Goal: Task Accomplishment & Management: Complete application form

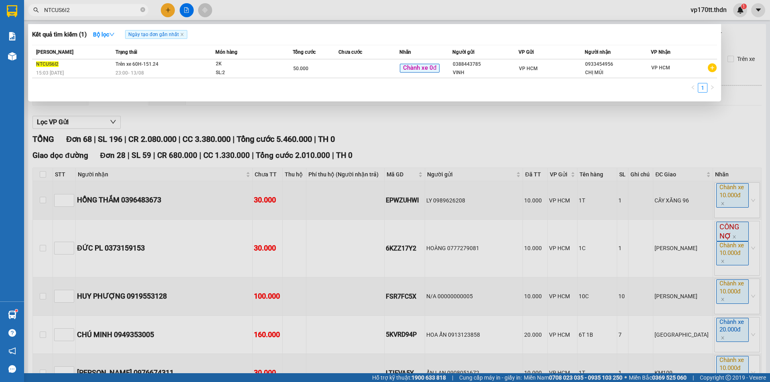
click at [55, 10] on input "NTCUS6I2" at bounding box center [91, 10] width 95 height 9
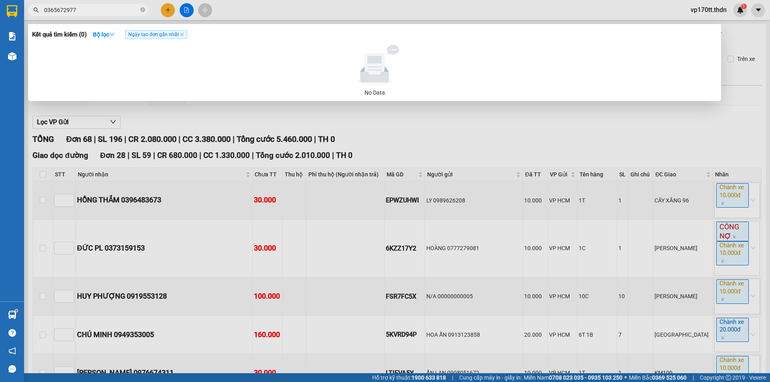
click at [91, 12] on input "0365672977" at bounding box center [91, 10] width 95 height 9
type input "0365672977"
click at [176, 14] on div at bounding box center [385, 191] width 770 height 382
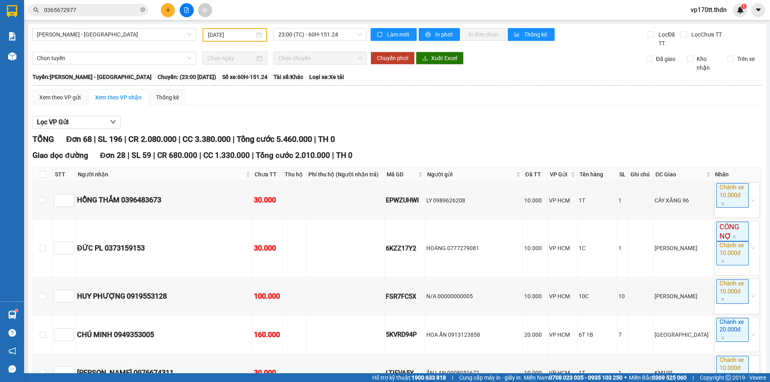
click at [174, 10] on button at bounding box center [168, 10] width 14 height 14
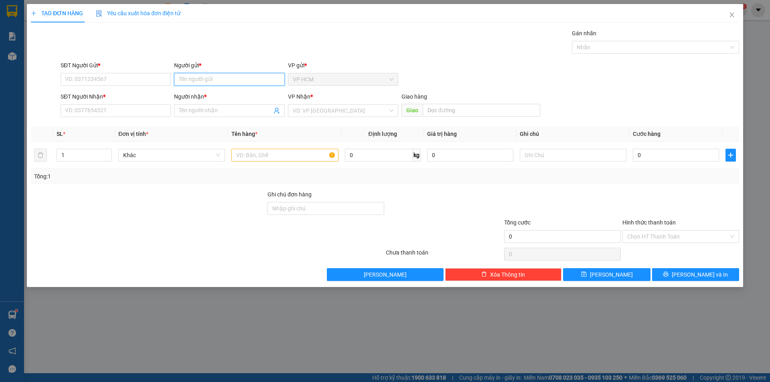
click at [208, 79] on input "Người gửi *" at bounding box center [229, 79] width 110 height 13
click at [208, 79] on input "cty apc" at bounding box center [229, 79] width 110 height 13
type input "CTY APC"
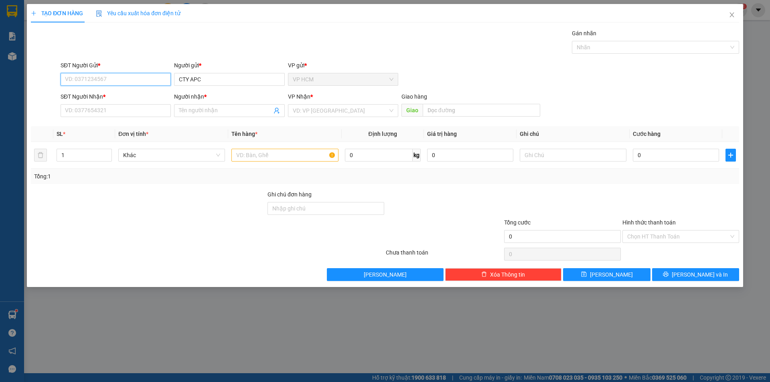
click at [156, 79] on input "SĐT Người Gửi *" at bounding box center [116, 79] width 110 height 13
type input "02862640600"
click at [174, 105] on span at bounding box center [229, 110] width 110 height 13
click at [151, 105] on input "SĐT Người Nhận *" at bounding box center [116, 110] width 110 height 13
type input "0365672977"
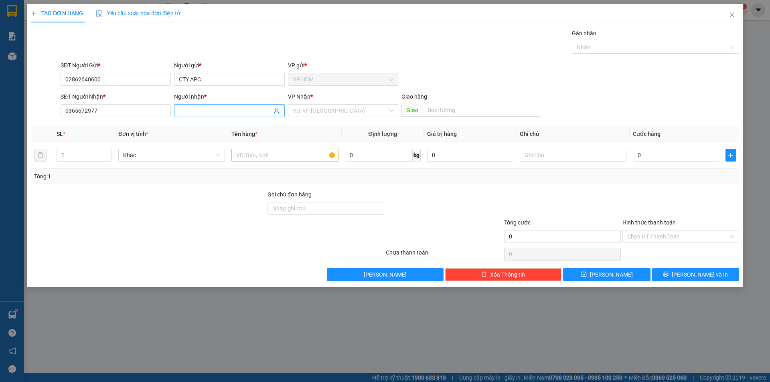
click at [239, 111] on input "Người nhận *" at bounding box center [225, 110] width 93 height 9
type input "D"
type input "ĐIỆN TỬ LONG"
click at [344, 113] on input "search" at bounding box center [340, 111] width 95 height 12
click at [325, 142] on div "Trạm Km117" at bounding box center [343, 139] width 101 height 9
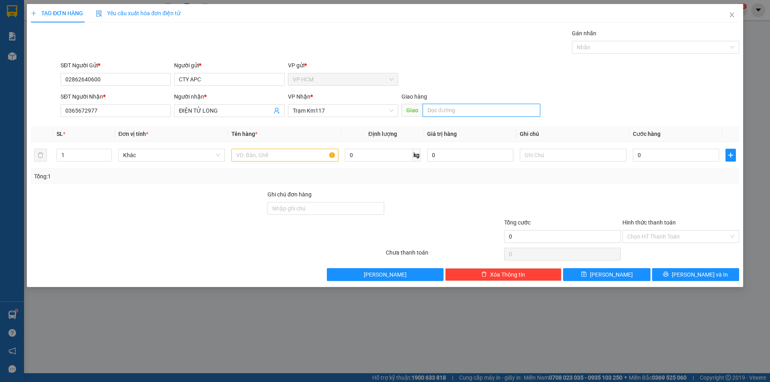
click at [464, 111] on input "text" at bounding box center [481, 110] width 117 height 13
type input "KM105"
click at [87, 154] on input "1" at bounding box center [84, 155] width 55 height 12
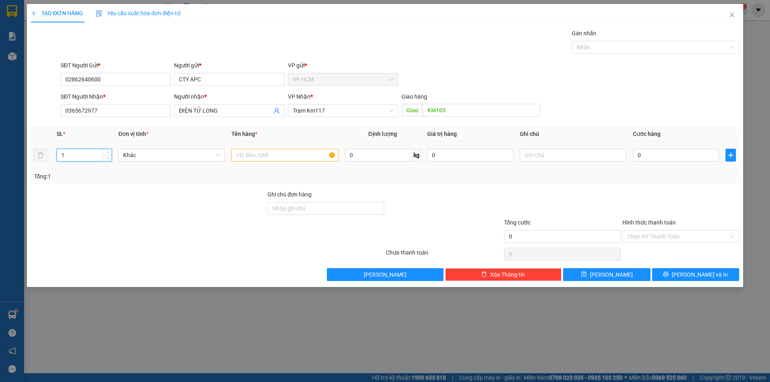
drag, startPoint x: 71, startPoint y: 152, endPoint x: 0, endPoint y: 174, distance: 74.3
click at [0, 174] on div "TẠO ĐƠN HÀNG Yêu cầu xuất hóa đơn điện tử Transit Pickup Surcharge Ids Transit …" at bounding box center [385, 191] width 770 height 382
type input "27"
click at [680, 48] on div at bounding box center [651, 47] width 155 height 10
type input "27T"
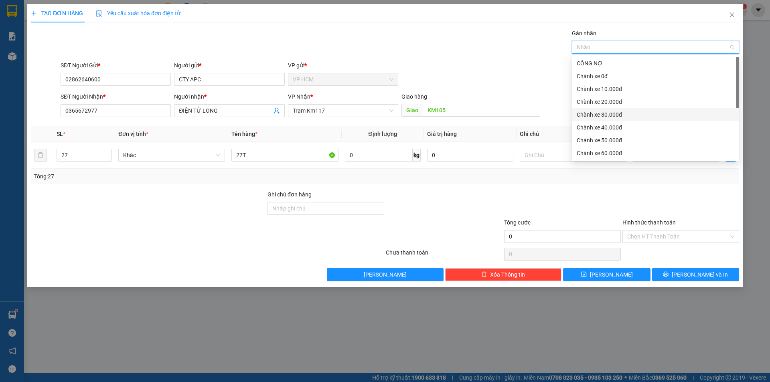
click at [627, 118] on div "Chành xe 30.000đ" at bounding box center [655, 114] width 158 height 9
drag, startPoint x: 445, startPoint y: 37, endPoint x: 630, endPoint y: 127, distance: 206.4
click at [445, 38] on div "Gán nhãn Chành xe 30.000đ" at bounding box center [400, 43] width 682 height 28
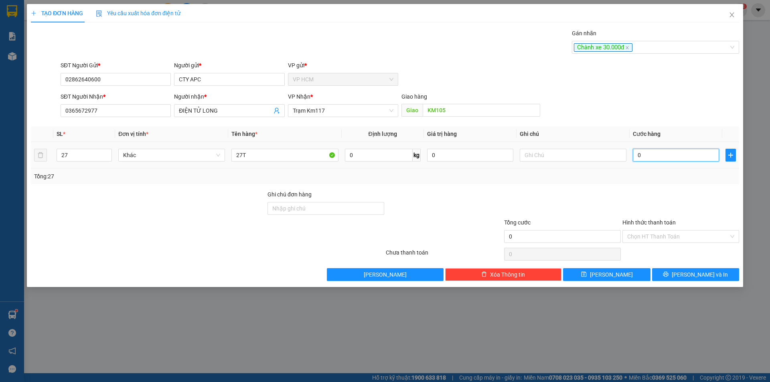
click at [667, 156] on input "0" at bounding box center [676, 155] width 86 height 13
type input "07"
type input "7"
type input "073"
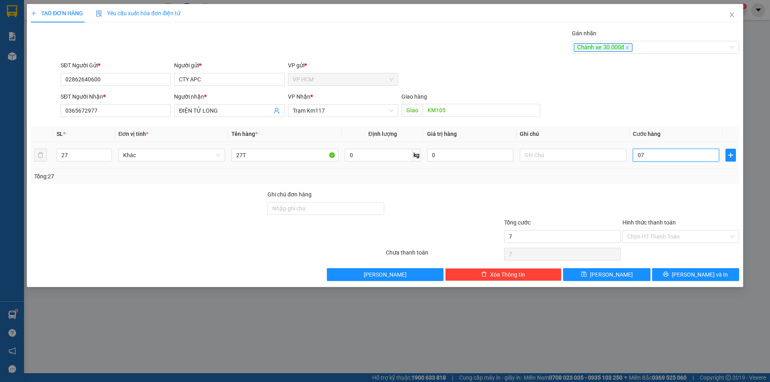
type input "73"
type input "0.735"
type input "735"
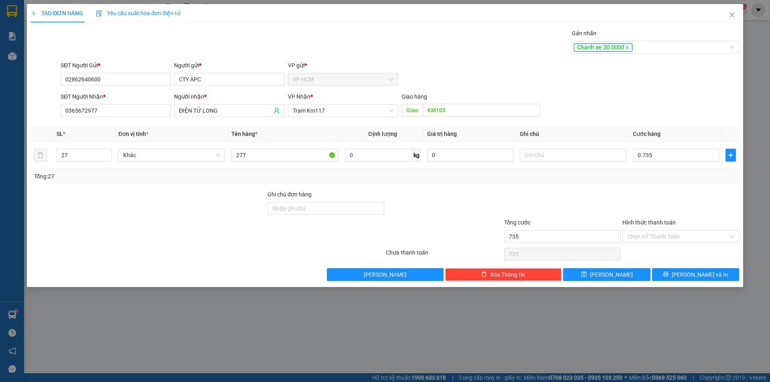
type input "735.000"
click at [679, 204] on div at bounding box center [680, 204] width 118 height 28
click at [671, 235] on input "Hình thức thanh toán" at bounding box center [677, 237] width 101 height 12
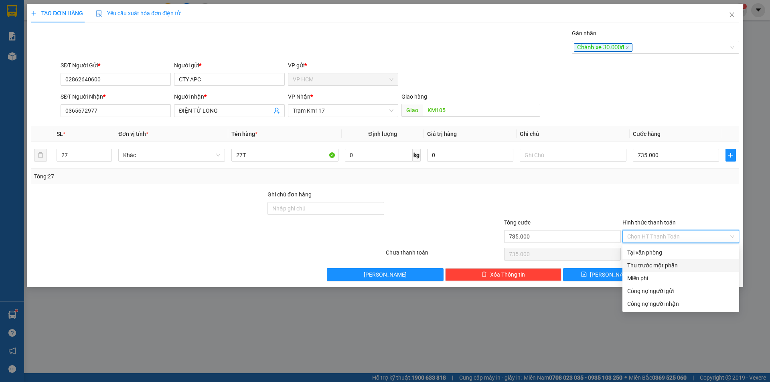
click at [632, 265] on div "Thu trước một phần" at bounding box center [680, 265] width 107 height 9
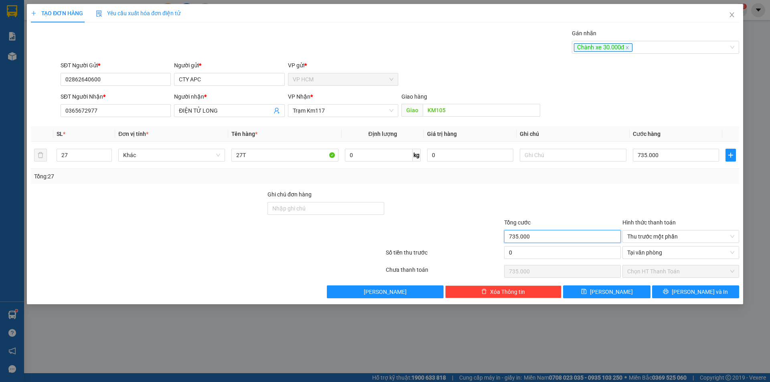
click at [523, 235] on input "735.000" at bounding box center [562, 236] width 117 height 13
click at [540, 256] on input "0" at bounding box center [562, 252] width 117 height 13
type input "3"
type input "734.997"
click at [554, 209] on div at bounding box center [562, 204] width 118 height 28
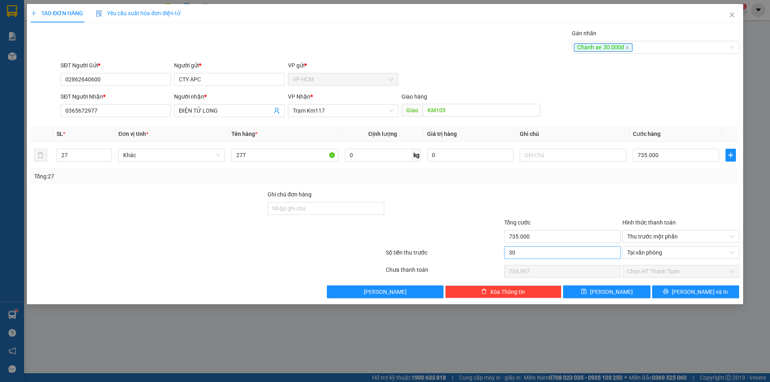
type input "30.000"
type input "705.000"
click at [692, 288] on span "[PERSON_NAME] và In" at bounding box center [699, 291] width 56 height 9
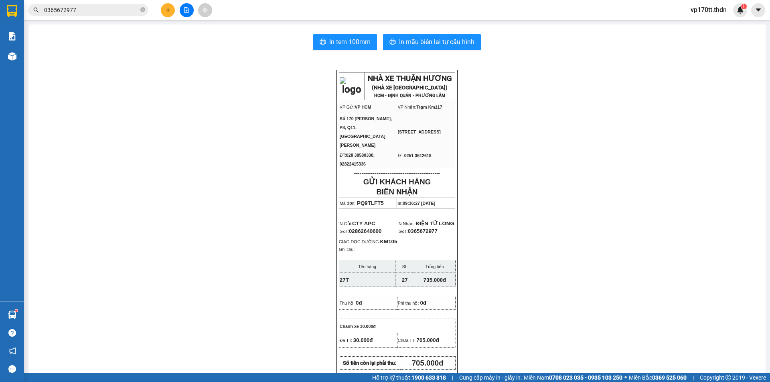
click at [416, 56] on div "In tem 100mm In mẫu biên lai tự cấu hình NHÀ XE THUẬN HƯƠNG (NHÀ XE [GEOGRAPHIC…" at bounding box center [396, 362] width 737 height 676
click at [419, 50] on button "In mẫu biên lai tự cấu hình" at bounding box center [432, 42] width 98 height 16
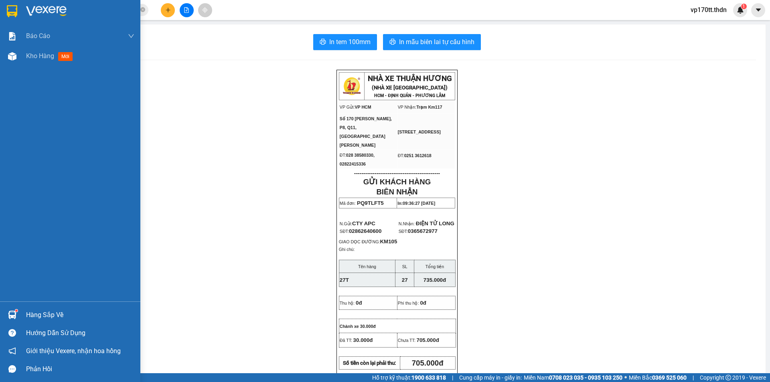
click at [20, 314] on div "Hàng sắp về" at bounding box center [70, 315] width 140 height 18
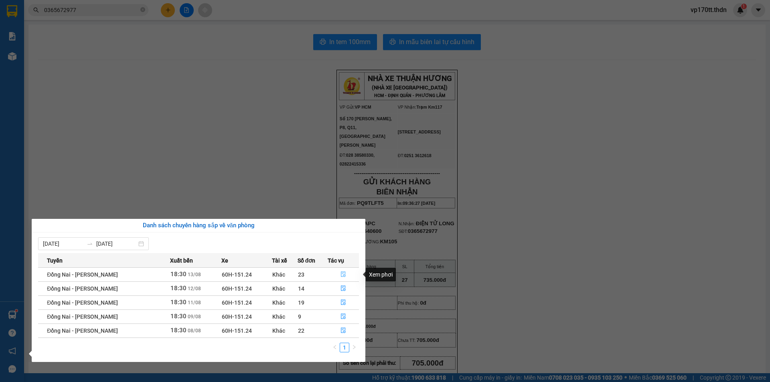
click at [348, 272] on button "button" at bounding box center [343, 274] width 31 height 13
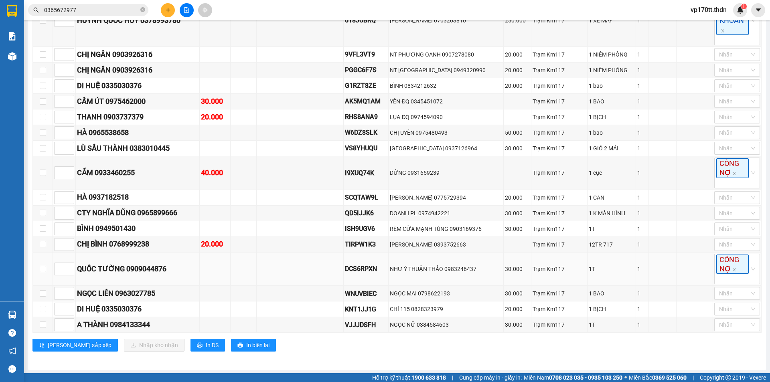
scroll to position [281, 0]
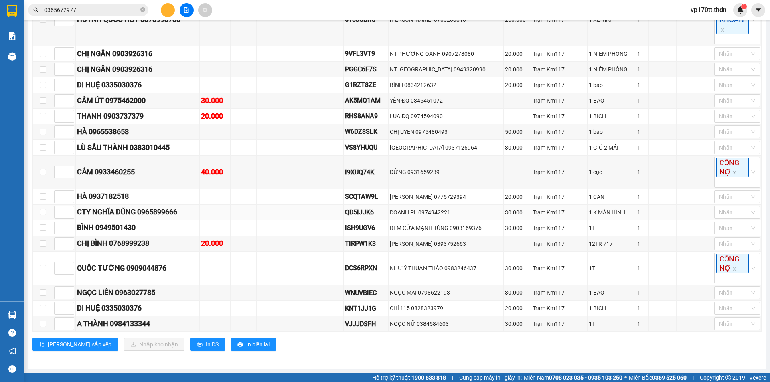
click at [167, 214] on div "CTY NGHĨA DŨNG 0965899666" at bounding box center [137, 211] width 121 height 11
click at [87, 15] on span "0365672977" at bounding box center [88, 10] width 120 height 12
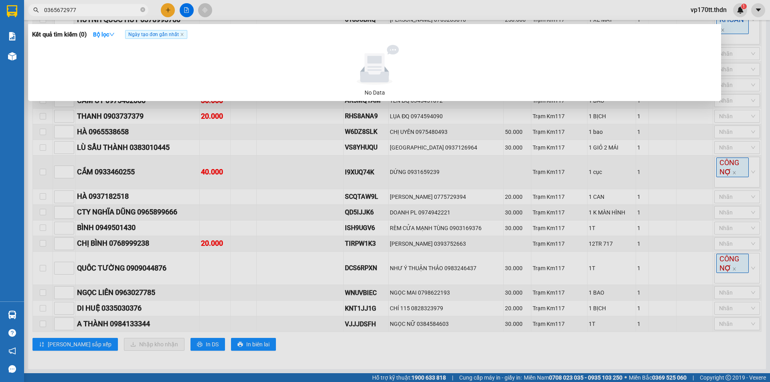
click at [87, 15] on span "0365672977" at bounding box center [88, 10] width 120 height 12
click at [87, 14] on input "0365672977" at bounding box center [91, 10] width 95 height 9
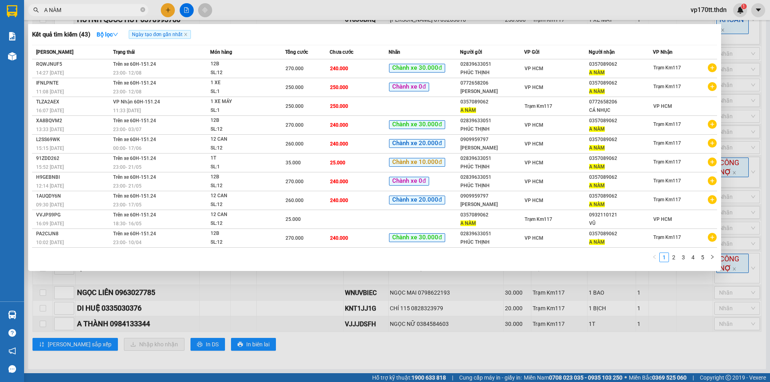
type input "A NÀM"
click at [172, 7] on div at bounding box center [385, 191] width 770 height 382
click at [172, 7] on button at bounding box center [168, 10] width 14 height 14
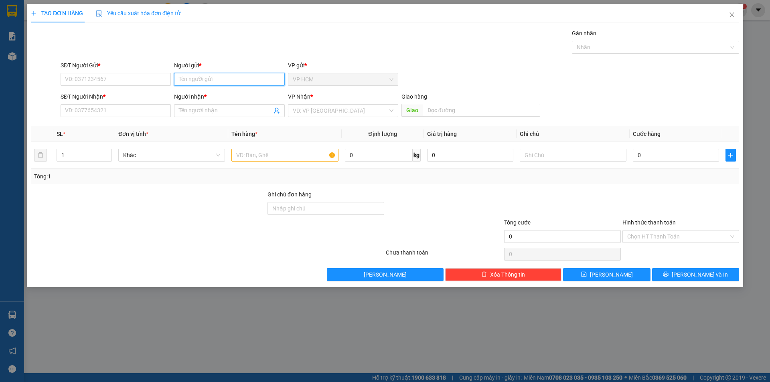
click at [208, 83] on input "Người gửi *" at bounding box center [229, 79] width 110 height 13
type input "VŨ"
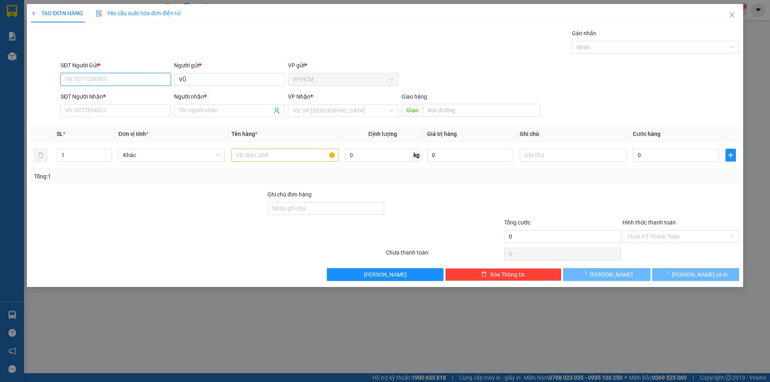
click at [128, 79] on input "SĐT Người Gửi *" at bounding box center [116, 79] width 110 height 13
type input "9"
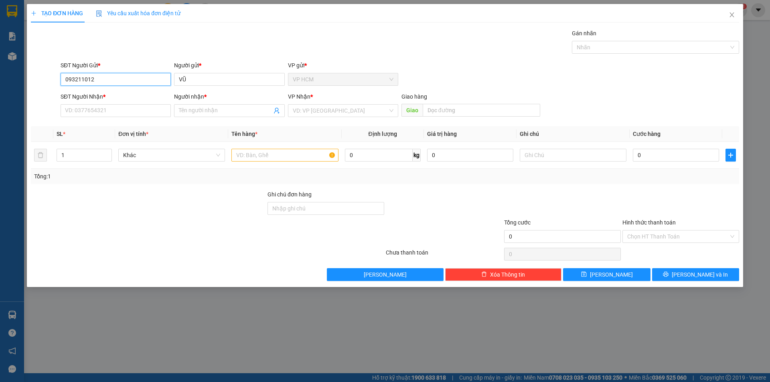
type input "0932110121"
click at [136, 92] on div "0932110121 - VŨ" at bounding box center [115, 95] width 101 height 9
type input "0357089062"
type input "A NÀM"
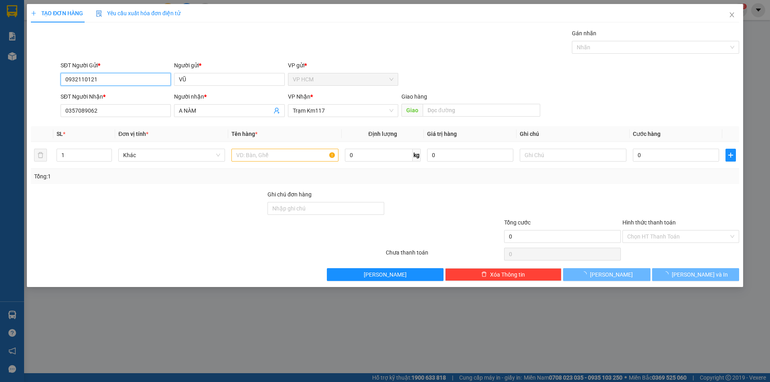
type input "50.000"
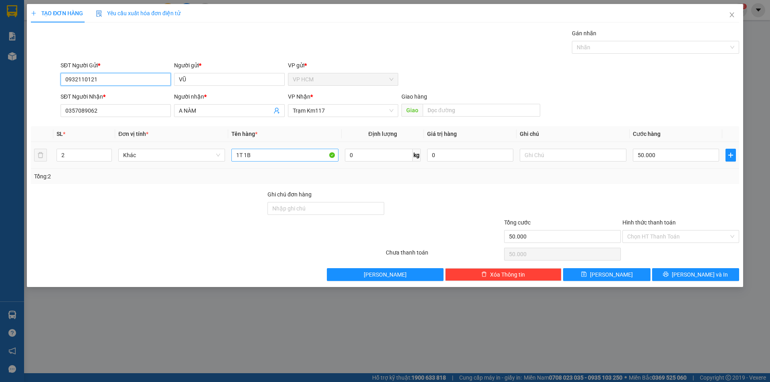
type input "0932110121"
drag, startPoint x: 277, startPoint y: 151, endPoint x: 85, endPoint y: 151, distance: 191.6
click at [85, 151] on tr "2 Khác 1T 1B 0 kg 0 50.000" at bounding box center [385, 155] width 708 height 27
type input "1T"
click at [80, 152] on input "2" at bounding box center [84, 155] width 55 height 12
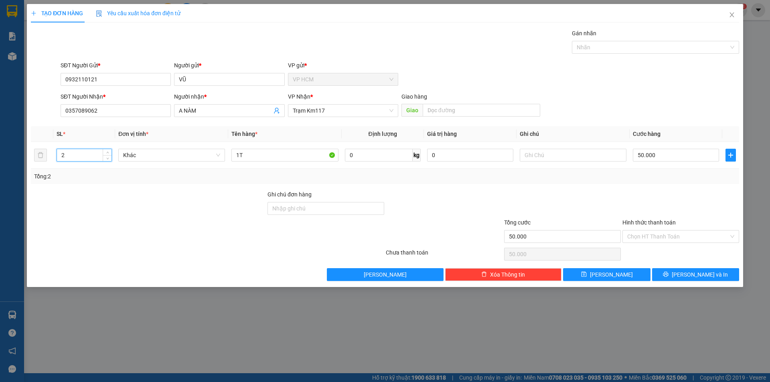
type input "1"
click at [643, 47] on div at bounding box center [651, 47] width 155 height 10
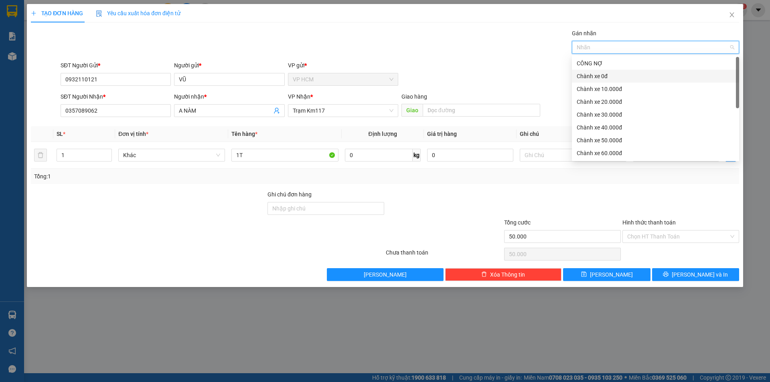
click at [607, 76] on div "Chành xe 0đ" at bounding box center [655, 76] width 158 height 9
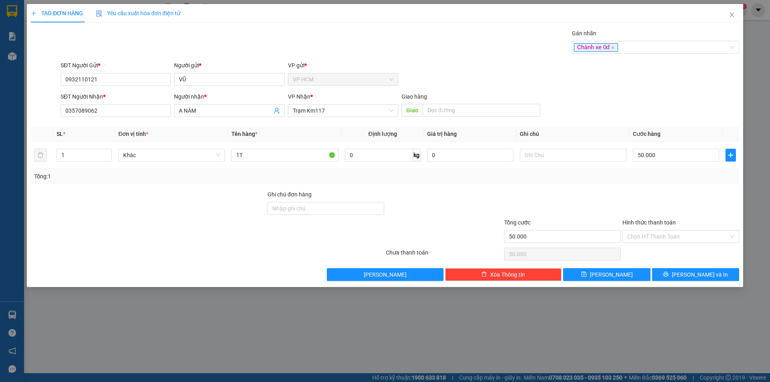
drag, startPoint x: 409, startPoint y: 54, endPoint x: 707, endPoint y: 189, distance: 327.8
click at [420, 60] on div "Transit Pickup Surcharge Ids Transit Deliver Surcharge Ids Transit Deliver Surc…" at bounding box center [385, 155] width 708 height 252
click at [684, 158] on input "50.000" at bounding box center [676, 155] width 86 height 13
type input "2"
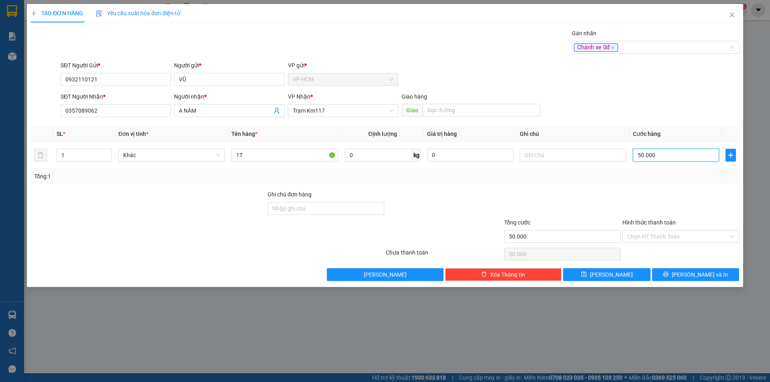
type input "2"
type input "20"
type input "20.000"
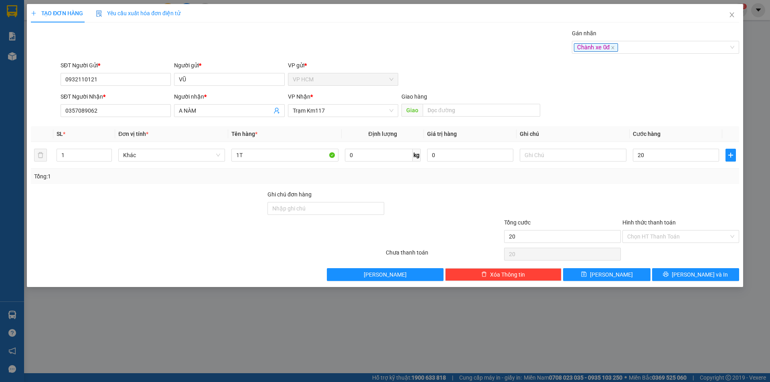
type input "20.000"
click at [665, 183] on div "Tổng: 1" at bounding box center [385, 176] width 708 height 15
click at [669, 159] on input "20.000" at bounding box center [676, 155] width 86 height 13
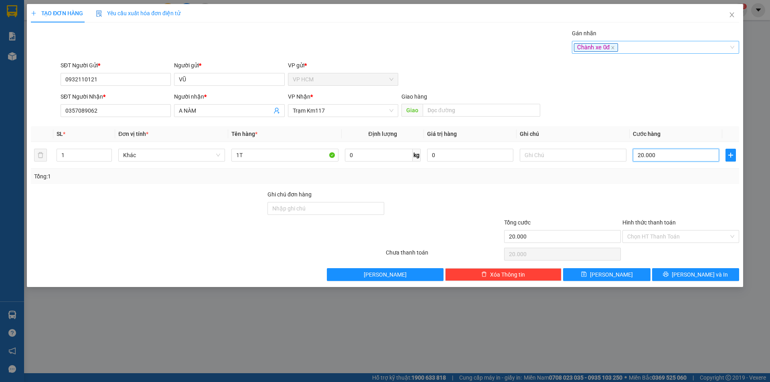
click at [635, 47] on div "Chành xe 0đ" at bounding box center [651, 47] width 155 height 10
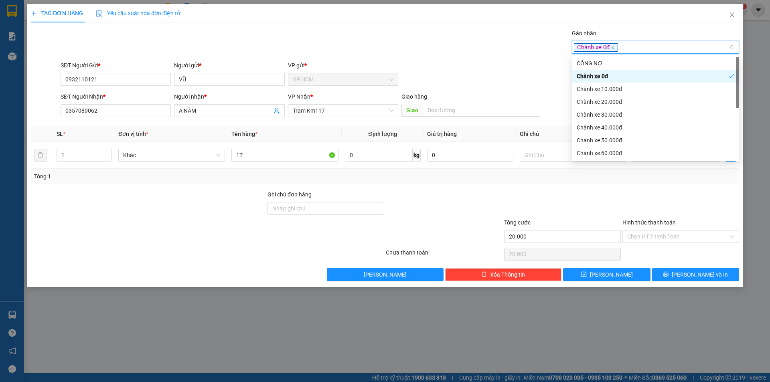
click at [618, 74] on div "Chành xe 0đ" at bounding box center [652, 76] width 152 height 9
click at [614, 90] on div "Chành xe 10.000đ" at bounding box center [655, 89] width 158 height 9
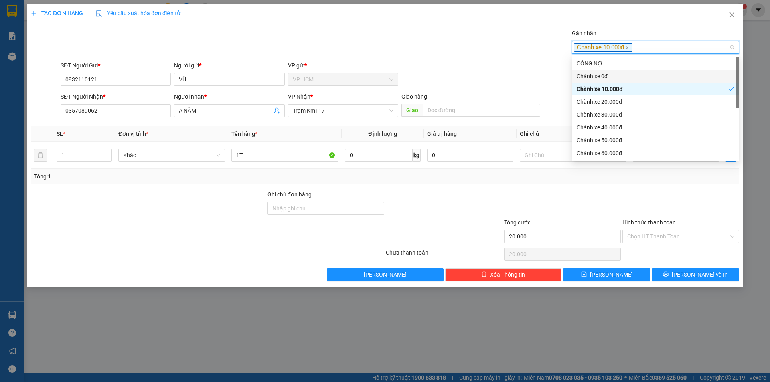
click at [547, 60] on div "Transit Pickup Surcharge Ids Transit Deliver Surcharge Ids Transit Deliver Surc…" at bounding box center [385, 155] width 708 height 252
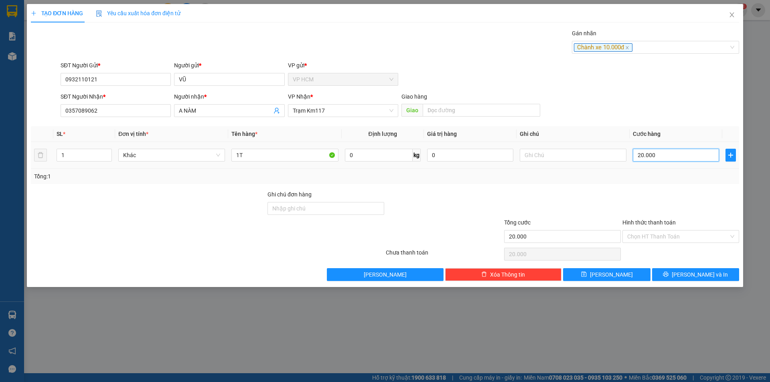
click at [666, 156] on input "20.000" at bounding box center [676, 155] width 86 height 13
click at [628, 49] on icon "close" at bounding box center [627, 48] width 4 height 4
click at [628, 49] on div at bounding box center [651, 47] width 155 height 10
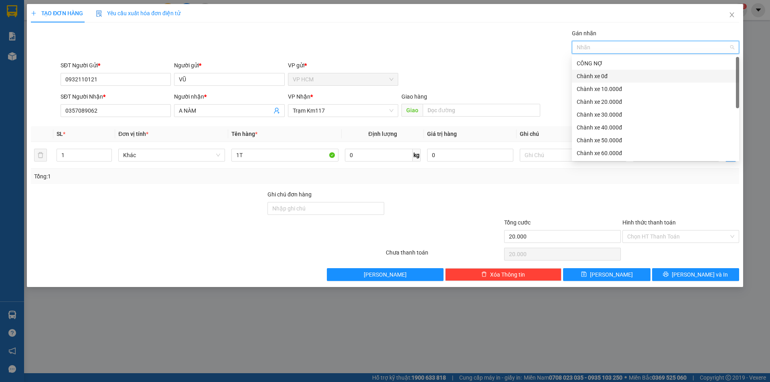
click at [602, 74] on div "Chành xe 0đ" at bounding box center [655, 76] width 158 height 9
drag, startPoint x: 445, startPoint y: 51, endPoint x: 581, endPoint y: 157, distance: 172.5
click at [445, 51] on div "Gán nhãn Chành xe 0đ" at bounding box center [400, 43] width 682 height 28
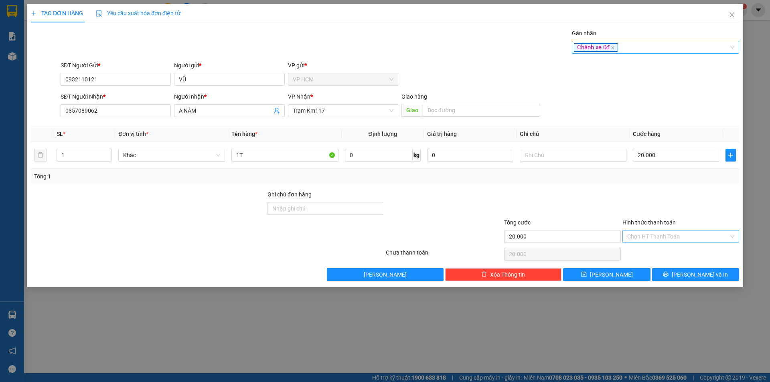
click at [657, 236] on input "Hình thức thanh toán" at bounding box center [677, 237] width 101 height 12
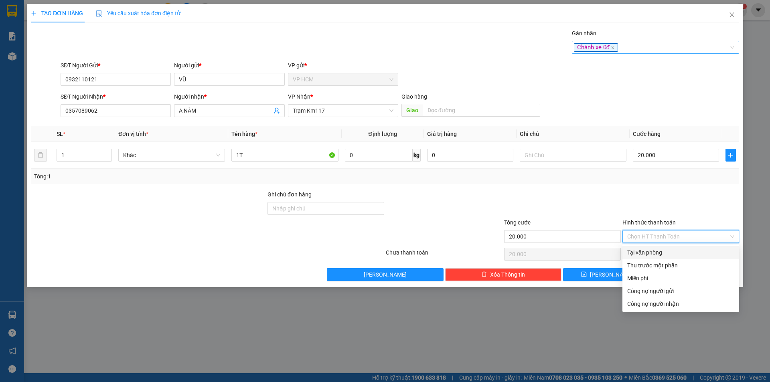
click at [655, 251] on div "Tại văn phòng" at bounding box center [680, 252] width 107 height 9
type input "0"
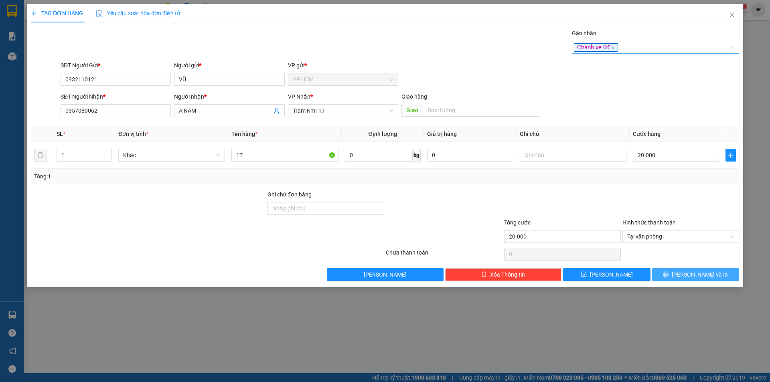
click at [686, 280] on button "[PERSON_NAME] và In" at bounding box center [695, 274] width 87 height 13
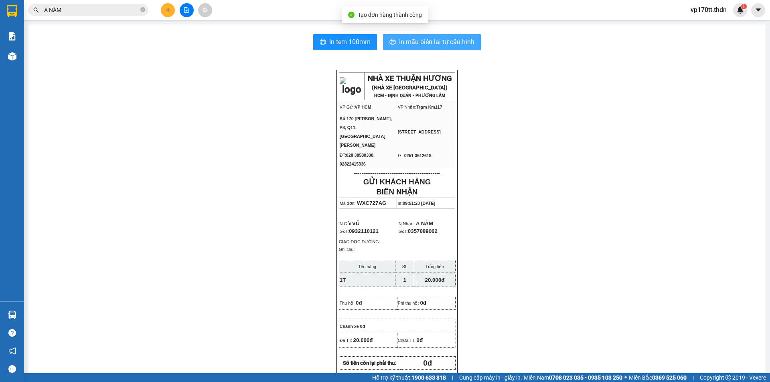
click at [426, 39] on span "In mẫu biên lai tự cấu hình" at bounding box center [436, 42] width 75 height 10
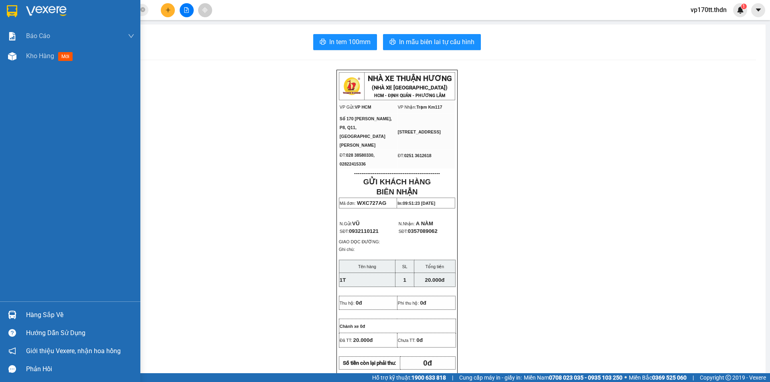
click at [39, 309] on div "Hàng sắp về" at bounding box center [80, 315] width 108 height 12
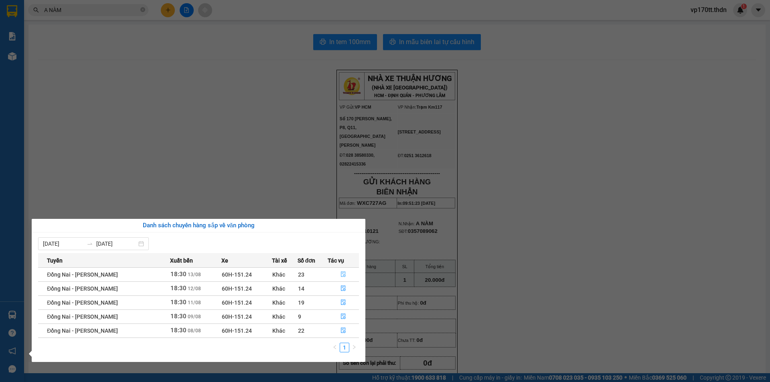
click at [342, 269] on button "button" at bounding box center [343, 274] width 31 height 13
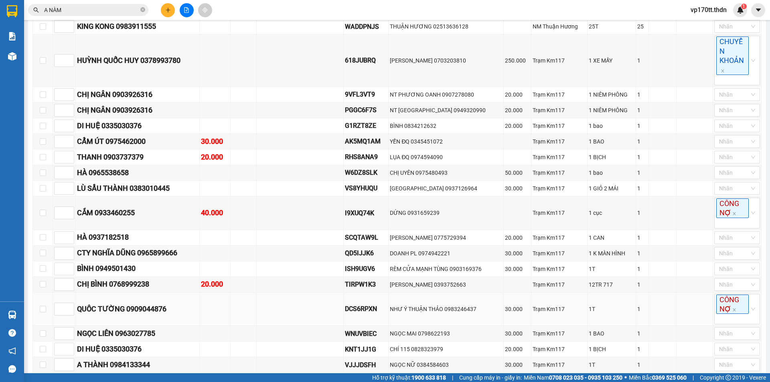
scroll to position [200, 0]
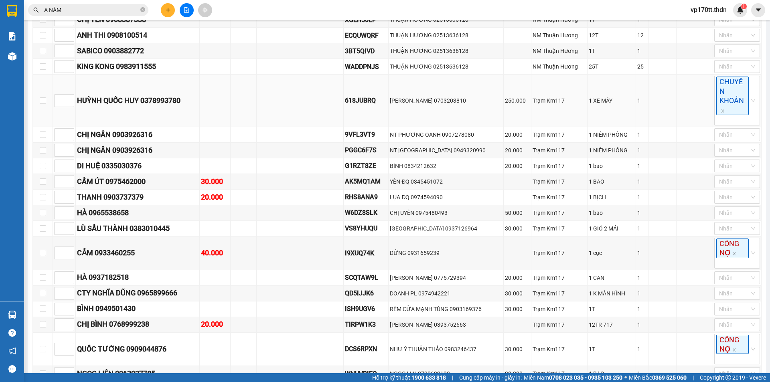
click at [163, 101] on div "HUỲNH QUỐC HUY 0378993780" at bounding box center [137, 100] width 121 height 11
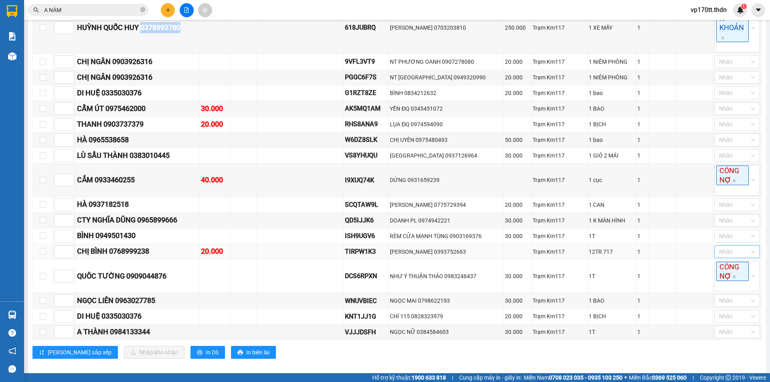
scroll to position [281, 0]
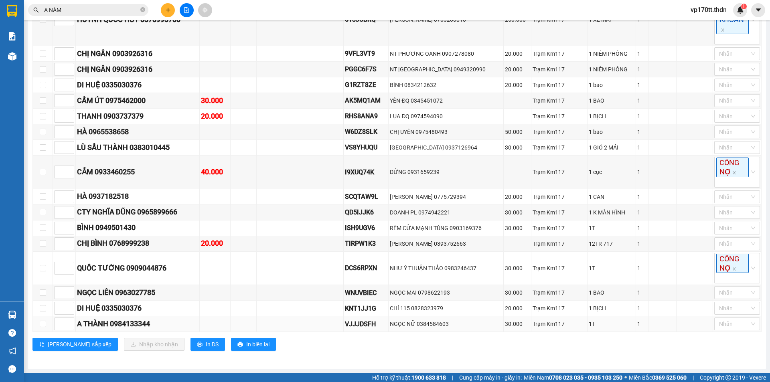
click at [144, 326] on div "A THÀNH 0984133344" at bounding box center [137, 323] width 121 height 11
click at [163, 267] on div "QUÔC TƯỜNG 0909044876" at bounding box center [137, 268] width 121 height 11
click at [148, 247] on div "CHỊ BÌNH 0768999238" at bounding box center [137, 243] width 121 height 11
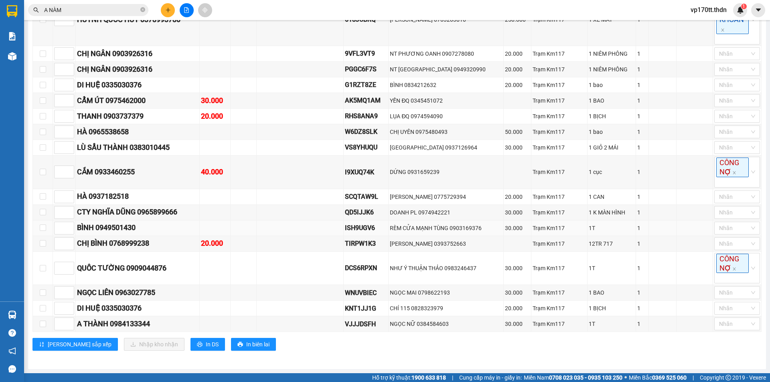
click at [133, 225] on div "BÌNH 0949501430" at bounding box center [137, 227] width 121 height 11
click at [272, 278] on td at bounding box center [300, 269] width 87 height 34
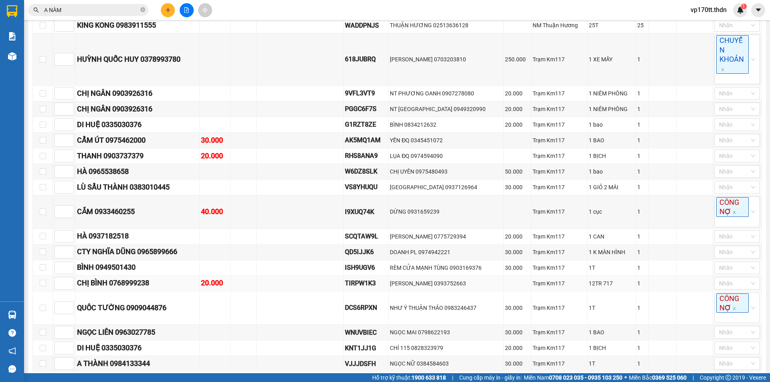
scroll to position [241, 0]
click at [123, 271] on div "BÌNH 0949501430" at bounding box center [137, 267] width 121 height 11
click at [106, 235] on div "HÀ 0937182518" at bounding box center [137, 236] width 121 height 11
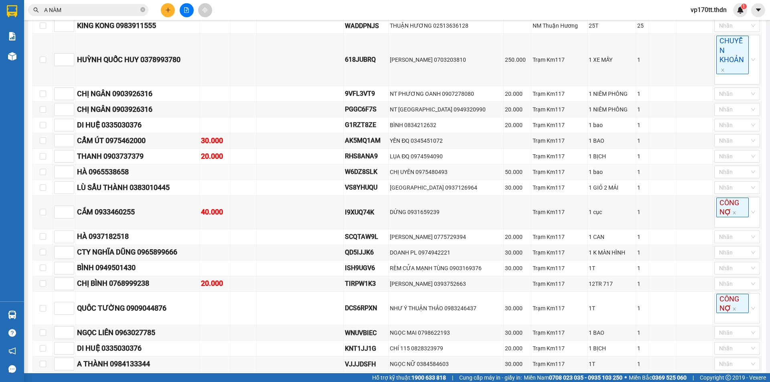
click at [120, 171] on div "HÀ 0965538658" at bounding box center [137, 171] width 121 height 11
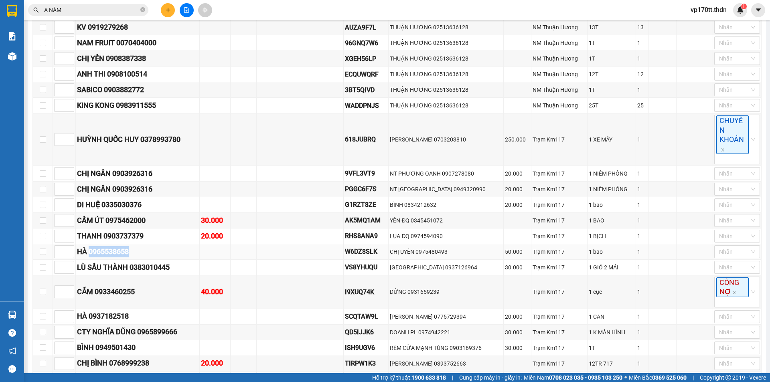
scroll to position [161, 0]
click at [134, 239] on div "THANH 0903737379" at bounding box center [137, 236] width 121 height 11
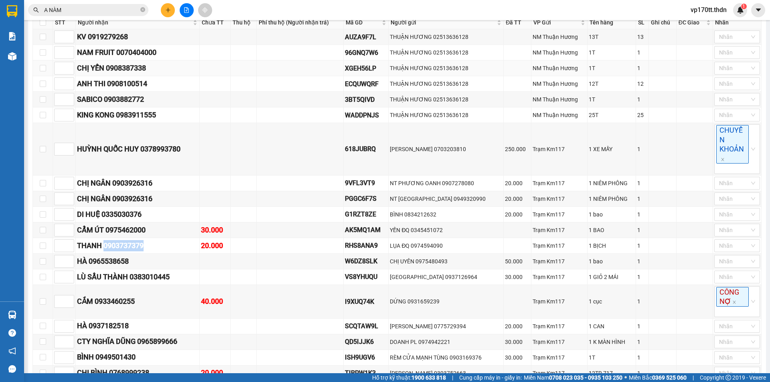
scroll to position [0, 0]
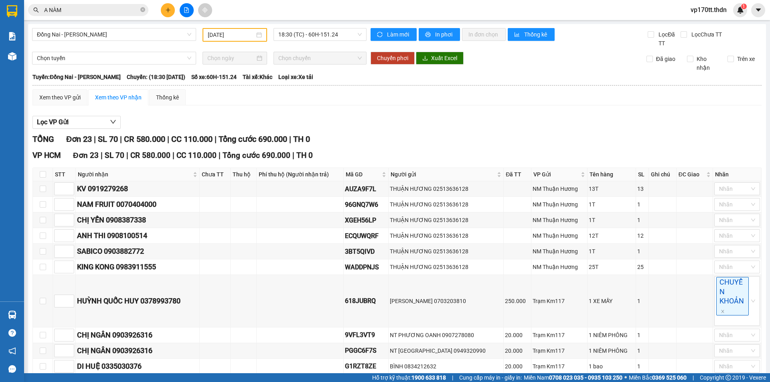
click at [168, 7] on icon "plus" at bounding box center [168, 10] width 6 height 6
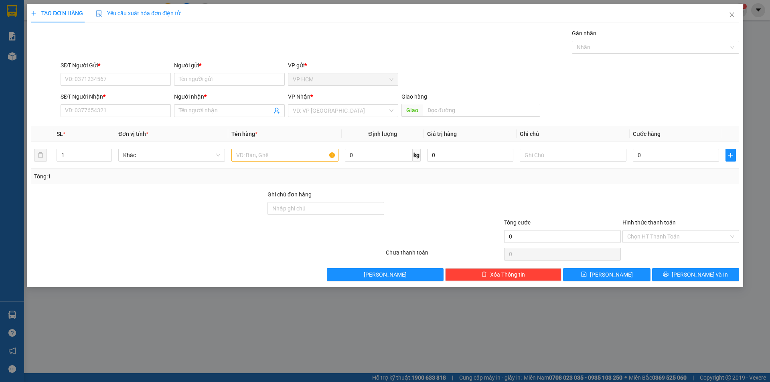
click at [199, 87] on div "Người gửi * Tên người gửi" at bounding box center [229, 75] width 110 height 28
click at [199, 83] on input "Người gửi *" at bounding box center [229, 79] width 110 height 13
click at [194, 83] on input "MINHHY" at bounding box center [229, 79] width 110 height 13
type input "[PERSON_NAME]"
click at [222, 97] on div "MINH HY - 0918286049" at bounding box center [229, 95] width 101 height 9
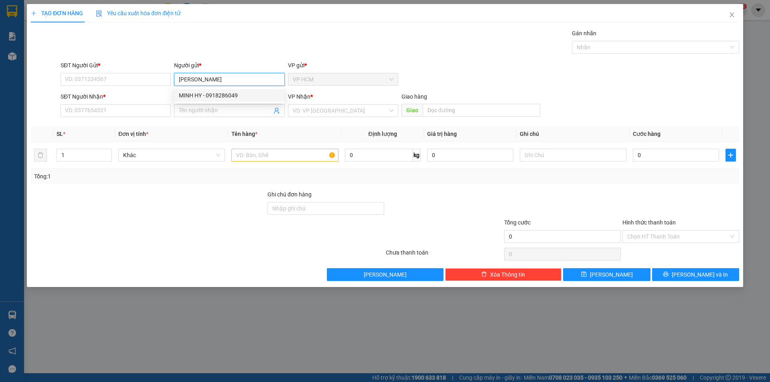
type input "0918286049"
type input "[PERSON_NAME]"
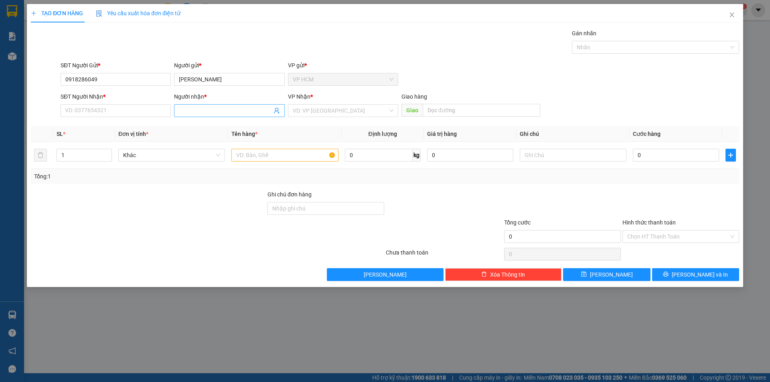
click at [277, 111] on icon "user-add" at bounding box center [276, 111] width 5 height 6
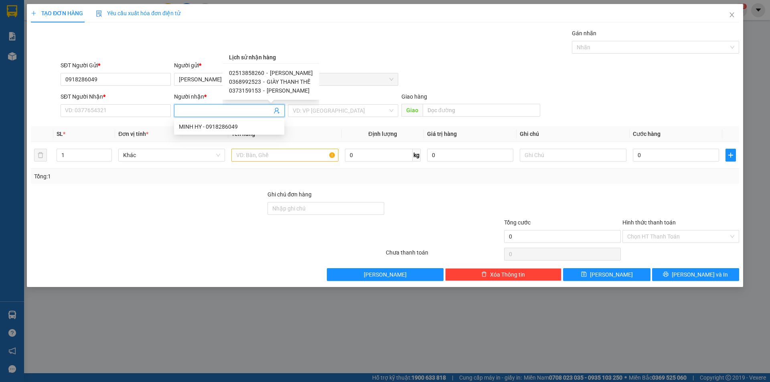
click at [280, 73] on span "[PERSON_NAME]" at bounding box center [291, 73] width 43 height 6
type input "02513858260"
type input "[PERSON_NAME]"
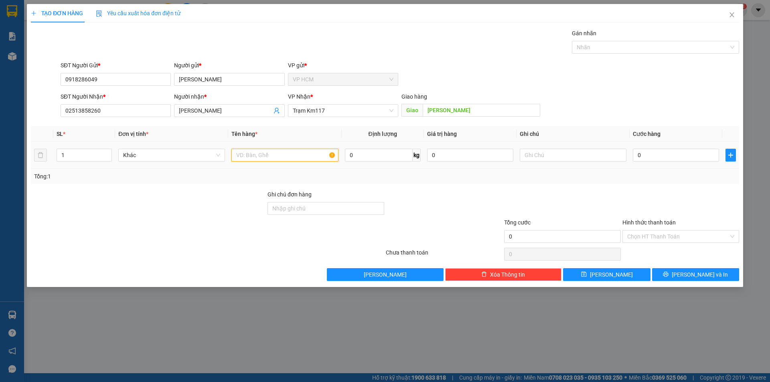
click at [287, 153] on input "text" at bounding box center [284, 155] width 107 height 13
click at [603, 42] on div "Nhãn" at bounding box center [655, 47] width 167 height 13
type input "1B"
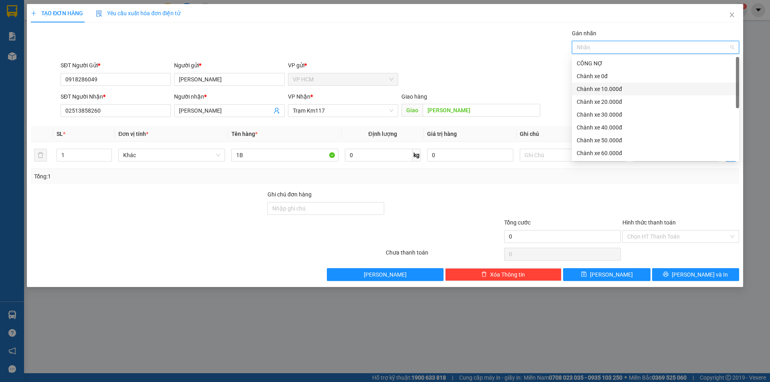
click at [594, 93] on div "Chành xe 10.000đ" at bounding box center [655, 89] width 158 height 9
click at [496, 58] on div "Transit Pickup Surcharge Ids Transit Deliver Surcharge Ids Transit Deliver Surc…" at bounding box center [385, 155] width 708 height 252
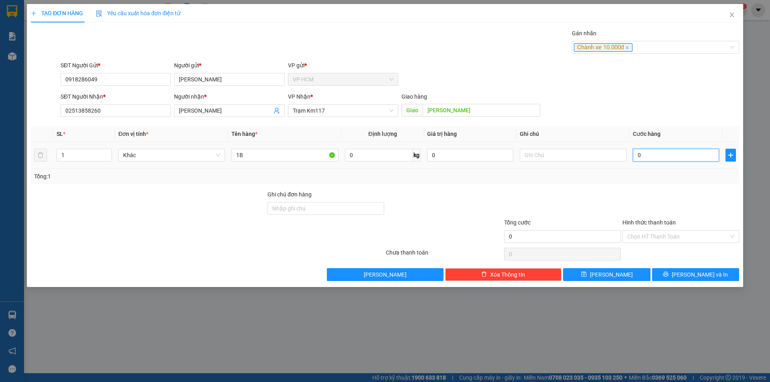
click at [669, 152] on input "0" at bounding box center [676, 155] width 86 height 13
type input "5"
type input "50"
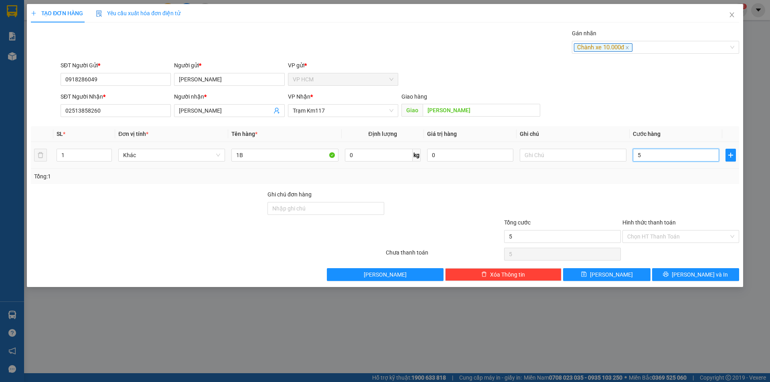
type input "50"
type input "50.000"
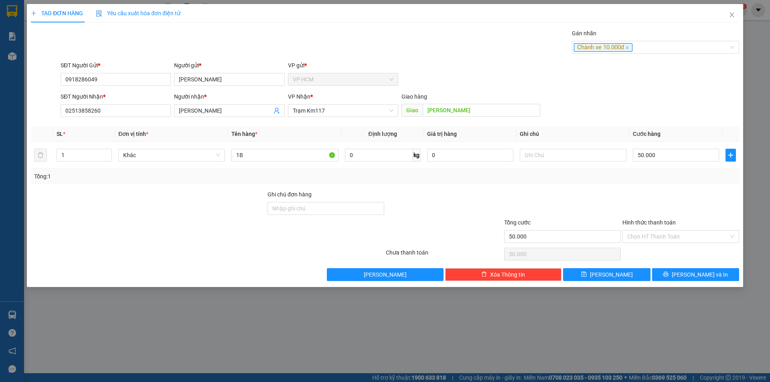
click at [661, 178] on div "Tổng: 1" at bounding box center [385, 176] width 702 height 9
click at [653, 230] on div "Chọn HT Thanh Toán" at bounding box center [680, 236] width 117 height 13
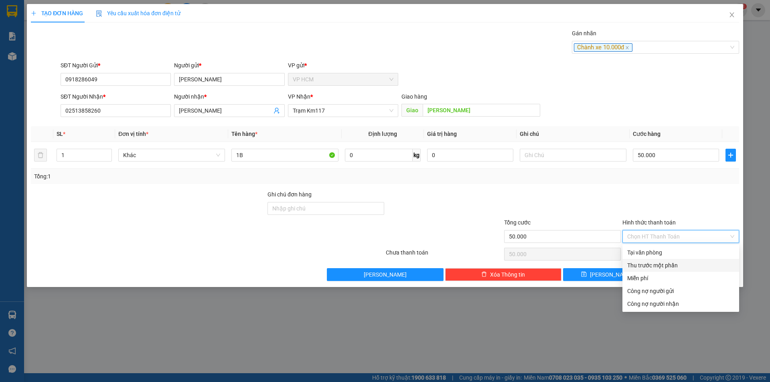
click at [647, 268] on div "Thu trước một phần" at bounding box center [680, 265] width 107 height 9
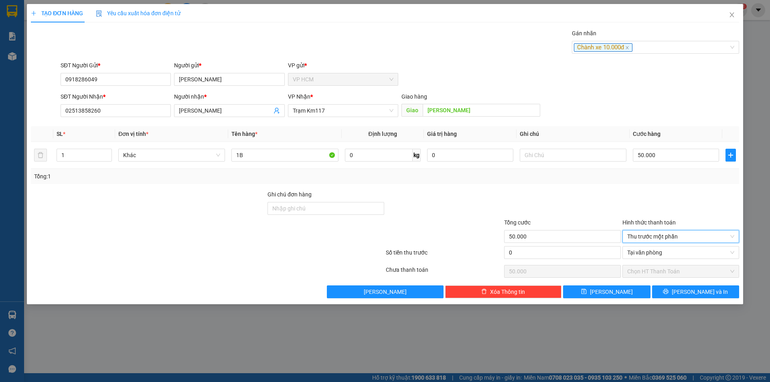
click at [612, 264] on div "50.000" at bounding box center [562, 271] width 117 height 16
click at [604, 255] on input "0" at bounding box center [562, 252] width 117 height 13
type input "1"
type input "49.999"
type input "10"
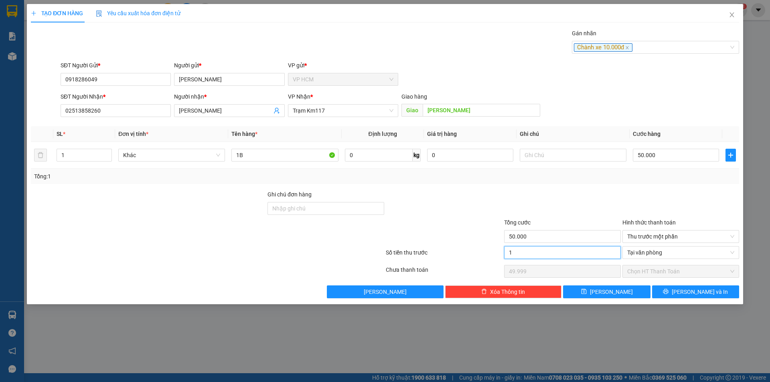
type input "49.990"
type input "10.000"
type input "40.000"
click at [577, 196] on div at bounding box center [562, 204] width 118 height 28
click at [657, 42] on div "Chành xe 10.000đ" at bounding box center [651, 47] width 155 height 10
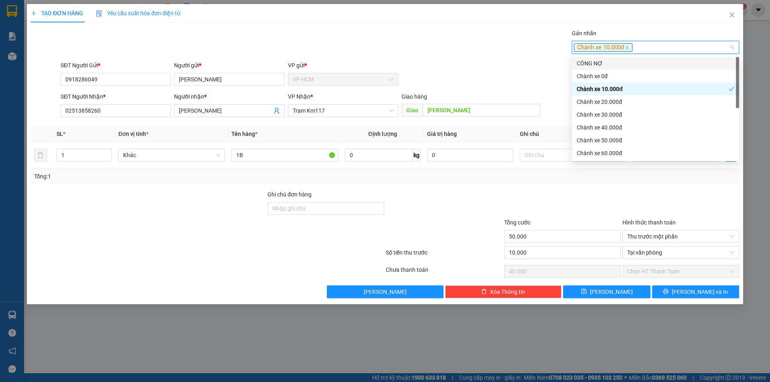
drag, startPoint x: 639, startPoint y: 65, endPoint x: 659, endPoint y: 138, distance: 76.1
click at [639, 65] on div "CÔNG NỢ" at bounding box center [655, 63] width 158 height 9
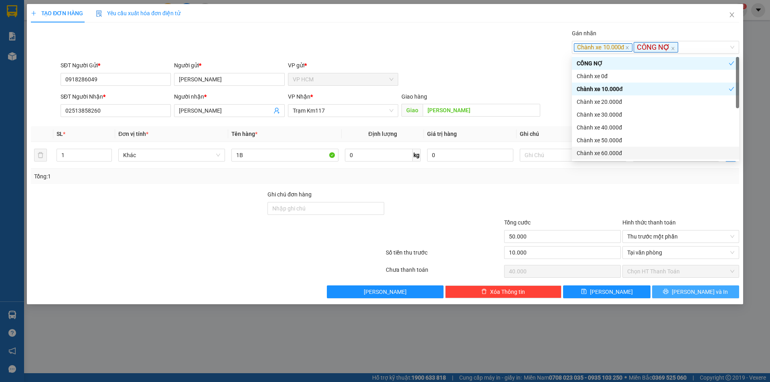
click at [711, 290] on button "[PERSON_NAME] và In" at bounding box center [695, 291] width 87 height 13
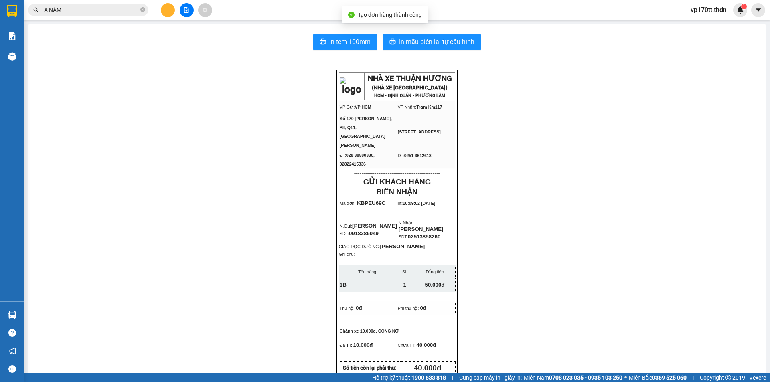
click at [463, 51] on div "In tem 100mm In mẫu biên lai tự cấu hình NHÀ XE THUẬN HƯƠNG (NHÀ XE [GEOGRAPHIC…" at bounding box center [396, 371] width 737 height 694
click at [464, 42] on span "In mẫu biên lai tự cấu hình" at bounding box center [436, 42] width 75 height 10
click at [166, 13] on button at bounding box center [168, 10] width 14 height 14
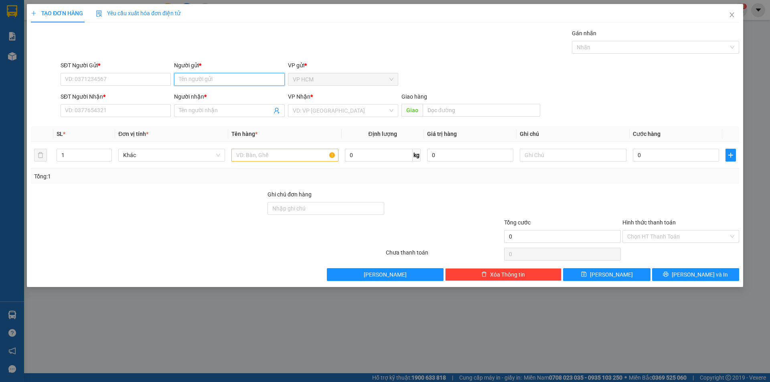
click at [237, 79] on input "Người gửi *" at bounding box center [229, 79] width 110 height 13
type input "TỨ HƯNG"
click at [233, 109] on div "TỨ HƯNG - 0764688213" at bounding box center [233, 108] width 108 height 9
type input "0764688213"
type input "TỨ HƯNG"
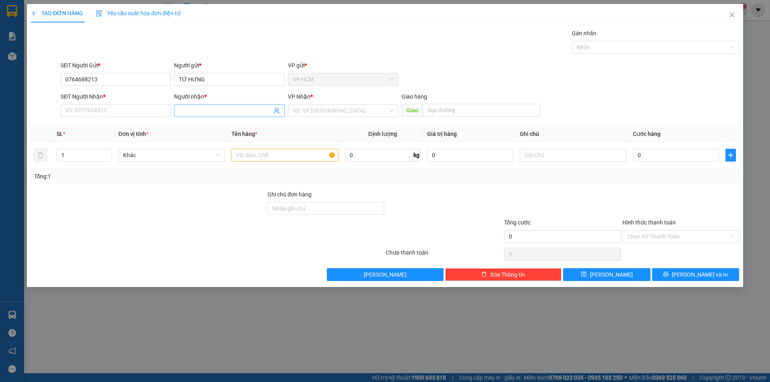
click at [274, 112] on icon "user-add" at bounding box center [276, 110] width 6 height 6
click at [281, 91] on span "DỤ THÀNH" at bounding box center [292, 90] width 27 height 6
type input "0918145007"
type input "DỤ THÀNH"
type input "KM115"
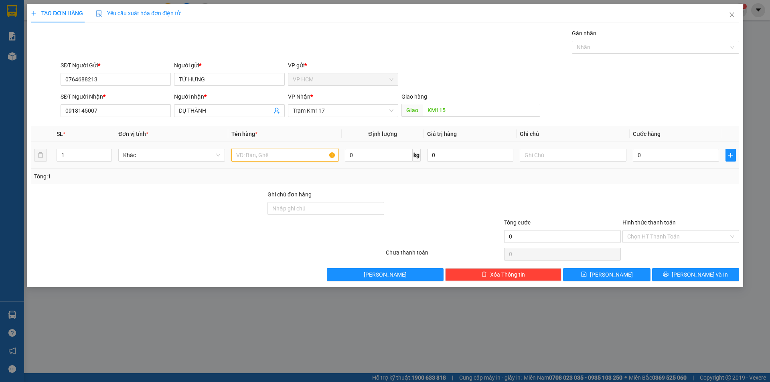
click at [299, 150] on input "text" at bounding box center [284, 155] width 107 height 13
type input "3B"
click at [73, 158] on input "1" at bounding box center [84, 155] width 55 height 12
type input "3"
click at [619, 48] on div at bounding box center [651, 47] width 155 height 10
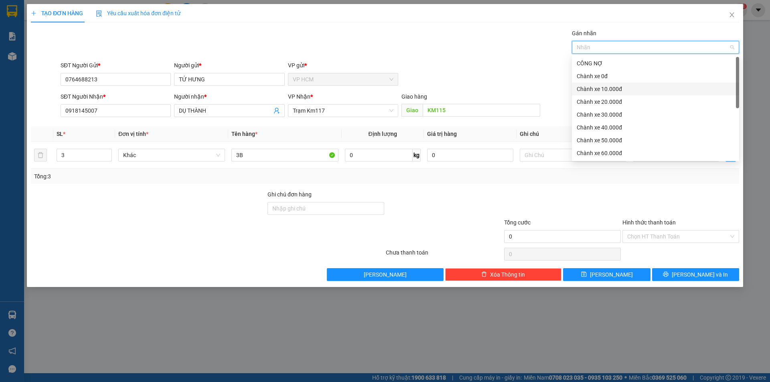
click at [628, 87] on div "Chành xe 10.000đ" at bounding box center [655, 89] width 158 height 9
drag, startPoint x: 379, startPoint y: 51, endPoint x: 662, endPoint y: 159, distance: 302.6
click at [380, 51] on div "Gán nhãn Chành xe 10.000đ" at bounding box center [400, 43] width 682 height 28
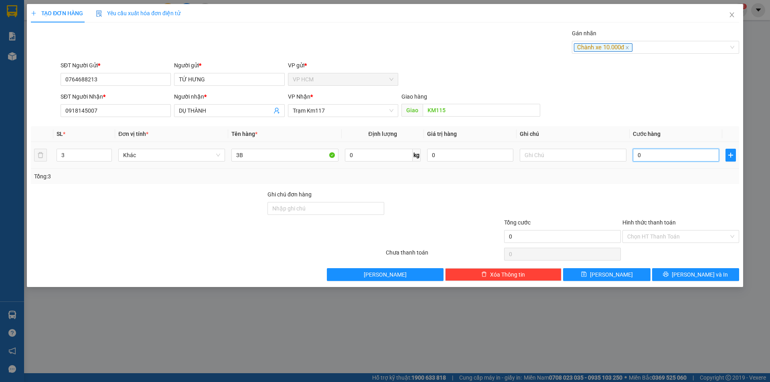
click at [689, 157] on input "0" at bounding box center [676, 155] width 86 height 13
type input "1"
type input "11"
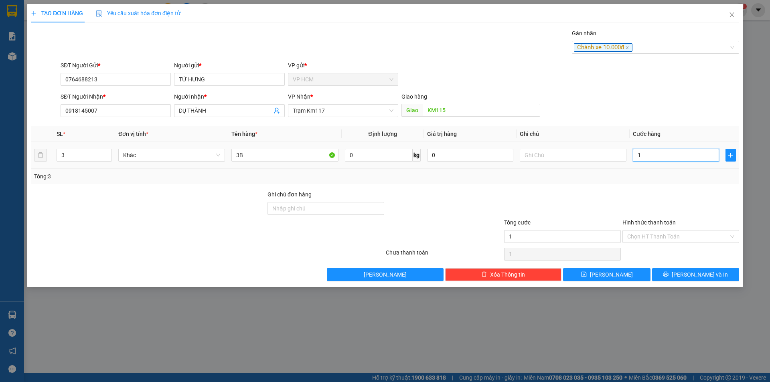
type input "11"
type input "115"
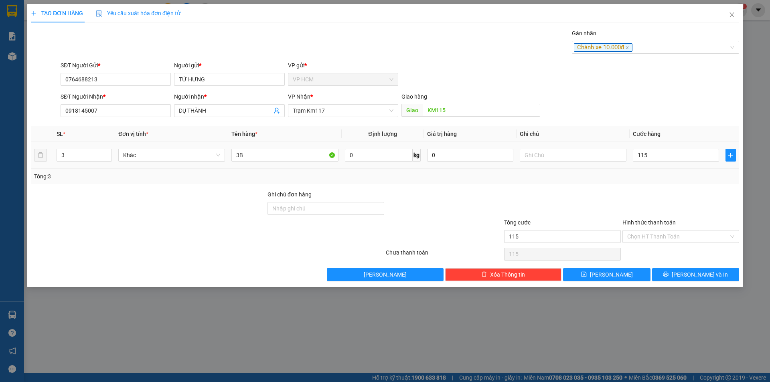
type input "115.000"
drag, startPoint x: 670, startPoint y: 184, endPoint x: 657, endPoint y: 241, distance: 58.4
click at [669, 186] on div "Transit Pickup Surcharge Ids Transit Deliver Surcharge Ids Transit Deliver Surc…" at bounding box center [385, 155] width 708 height 252
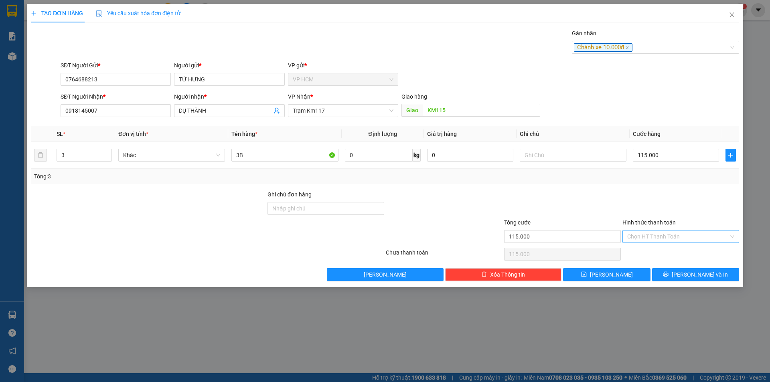
click at [657, 241] on input "Hình thức thanh toán" at bounding box center [677, 237] width 101 height 12
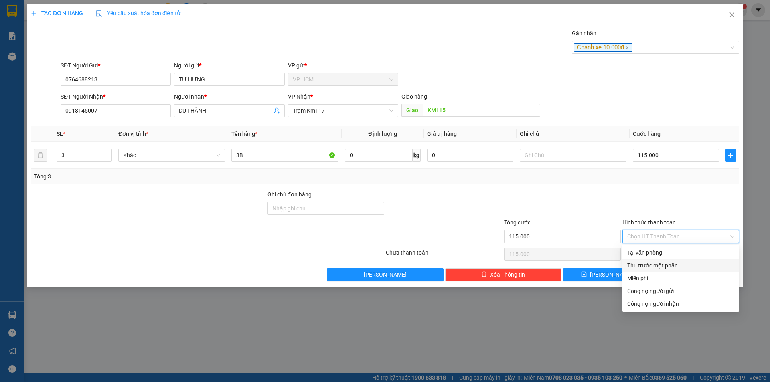
click at [645, 274] on div "Miễn phí" at bounding box center [680, 278] width 107 height 9
type input "0"
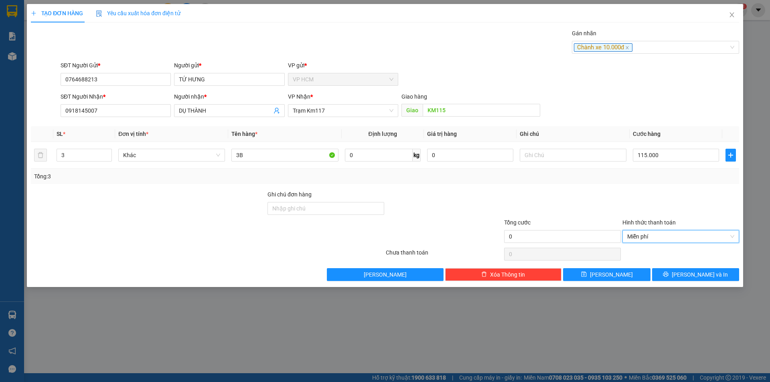
click at [641, 229] on div "Hình thức thanh toán" at bounding box center [680, 224] width 117 height 12
click at [643, 234] on span "Miễn phí" at bounding box center [680, 237] width 107 height 12
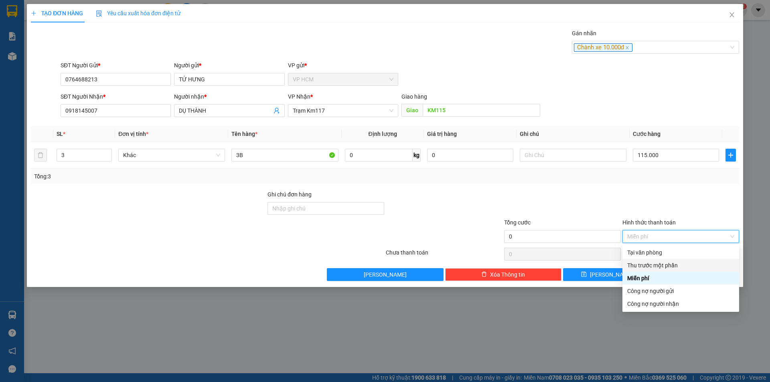
drag, startPoint x: 643, startPoint y: 263, endPoint x: 607, endPoint y: 255, distance: 36.1
click at [642, 263] on div "Thu trước một phần" at bounding box center [680, 265] width 107 height 9
type input "115.000"
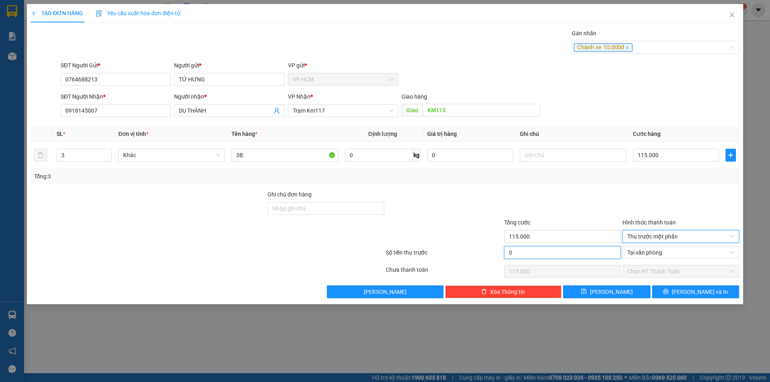
click at [588, 253] on input "0" at bounding box center [562, 252] width 117 height 13
type input "1"
type input "114.999"
type input "10"
type input "114.990"
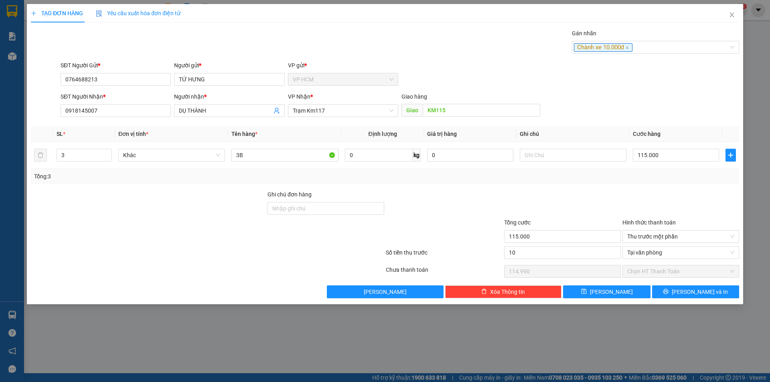
type input "10.000"
type input "105.000"
click at [589, 219] on div "Tổng cước" at bounding box center [562, 224] width 117 height 12
click at [698, 303] on div "TẠO ĐƠN HÀNG Yêu cầu xuất hóa đơn điện tử Transit Pickup Surcharge Ids Transit …" at bounding box center [385, 154] width 716 height 300
click at [692, 296] on button "[PERSON_NAME] và In" at bounding box center [695, 291] width 87 height 13
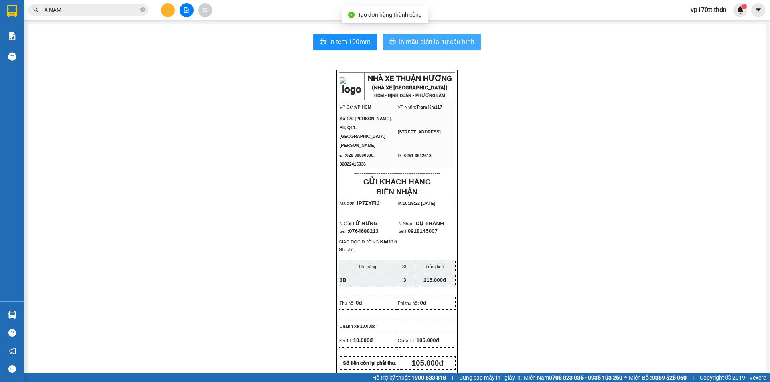
click at [420, 38] on span "In mẫu biên lai tự cấu hình" at bounding box center [436, 42] width 75 height 10
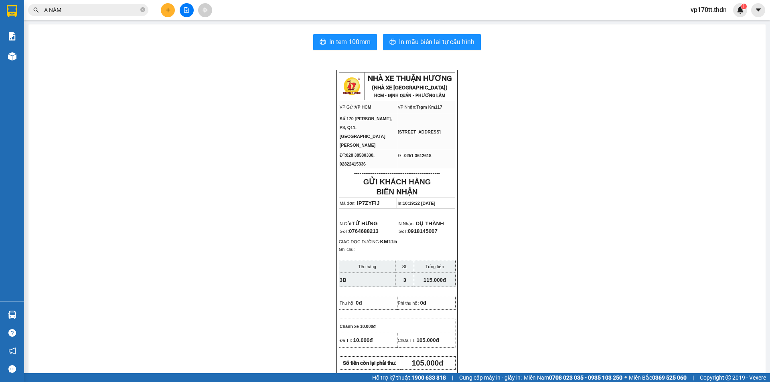
click at [108, 15] on span "A NÀM" at bounding box center [88, 10] width 120 height 12
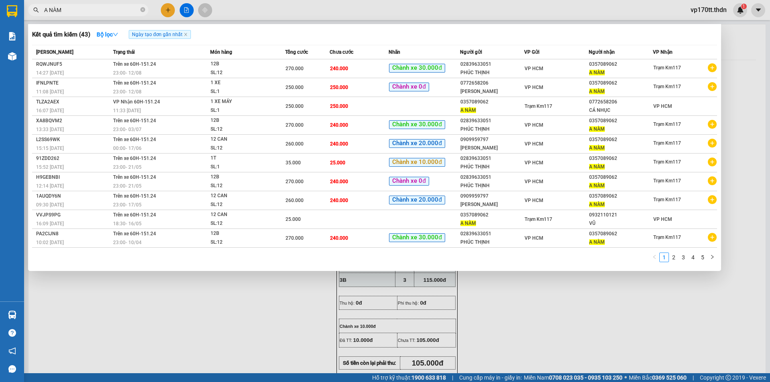
click at [107, 8] on input "A NÀM" at bounding box center [91, 10] width 95 height 9
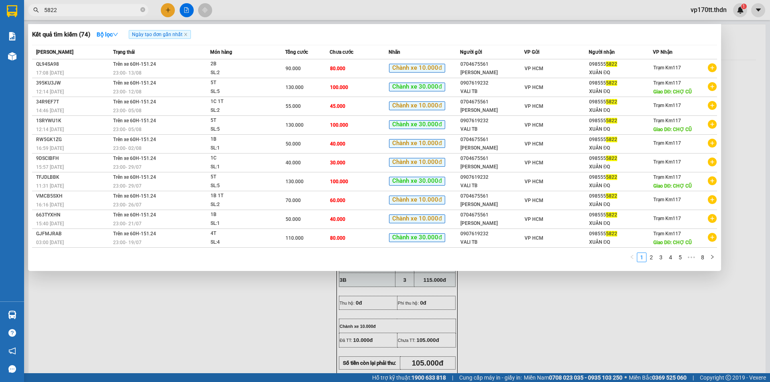
type input "5822"
click at [166, 14] on div at bounding box center [385, 191] width 770 height 382
click at [166, 14] on button at bounding box center [168, 10] width 14 height 14
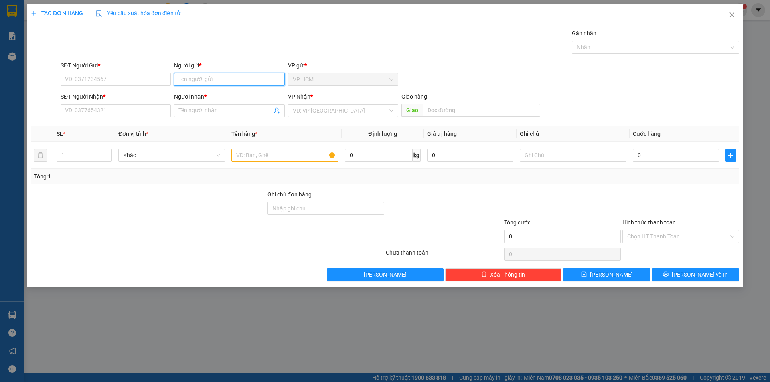
click at [234, 83] on input "Người gửi *" at bounding box center [229, 79] width 110 height 13
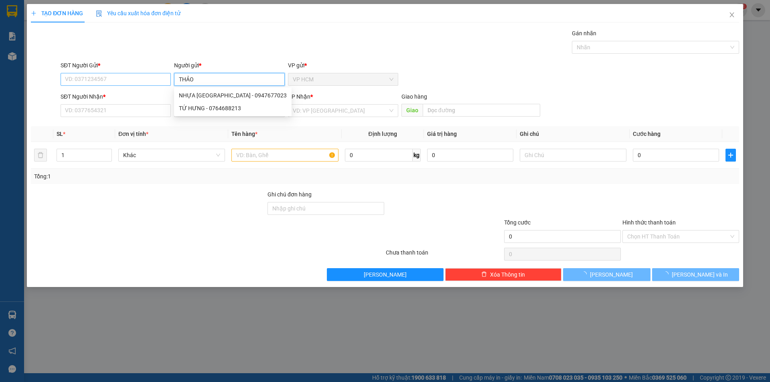
type input "THẢO"
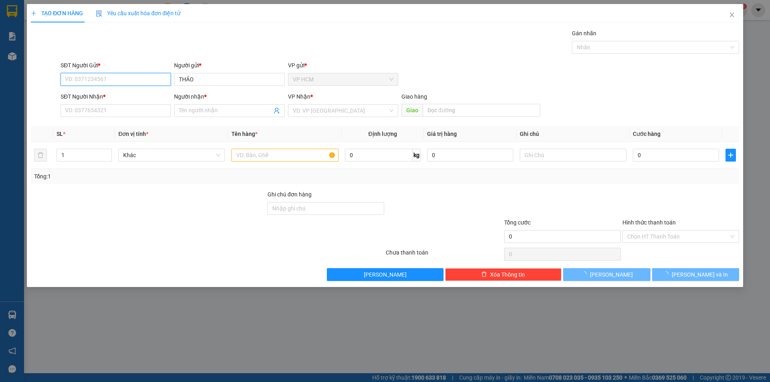
click at [97, 81] on input "SĐT Người Gửi *" at bounding box center [116, 79] width 110 height 13
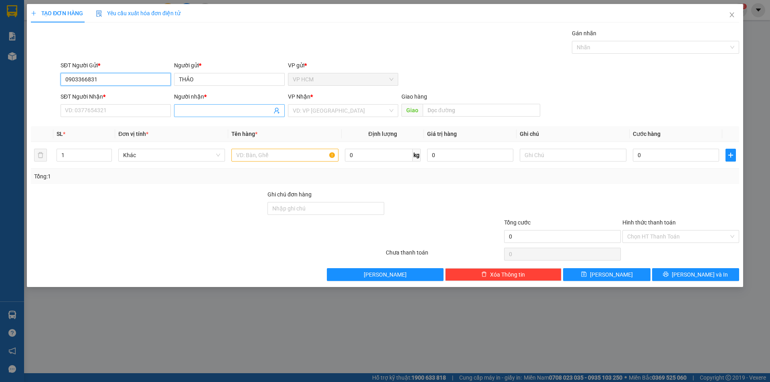
type input "0903366831"
click at [215, 105] on span at bounding box center [229, 110] width 110 height 13
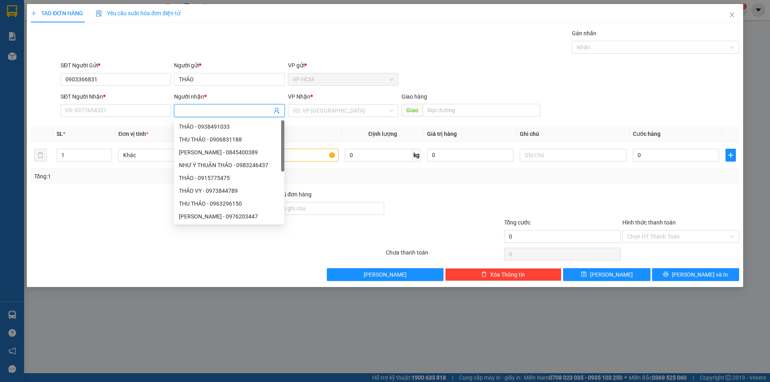
click at [122, 104] on div "SĐT Người Nhận *" at bounding box center [116, 98] width 110 height 12
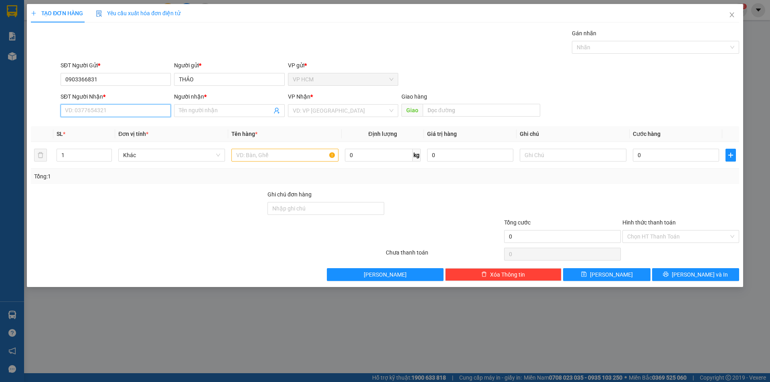
click at [120, 114] on input "SĐT Người Nhận *" at bounding box center [116, 110] width 110 height 13
click at [113, 125] on div "0985555822 - [PERSON_NAME]" at bounding box center [115, 126] width 101 height 9
type input "0985555822"
type input "XUÂN ĐQ"
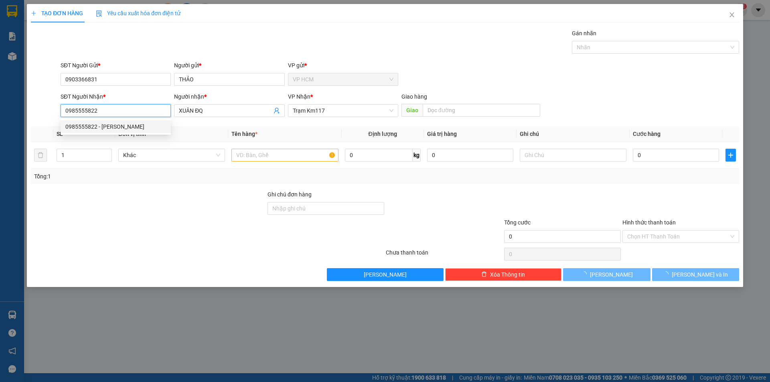
type input "0985555822"
type input "90.000"
click at [650, 57] on div "Transit Pickup Surcharge Ids Transit Deliver Surcharge Ids Transit Deliver Surc…" at bounding box center [385, 155] width 708 height 252
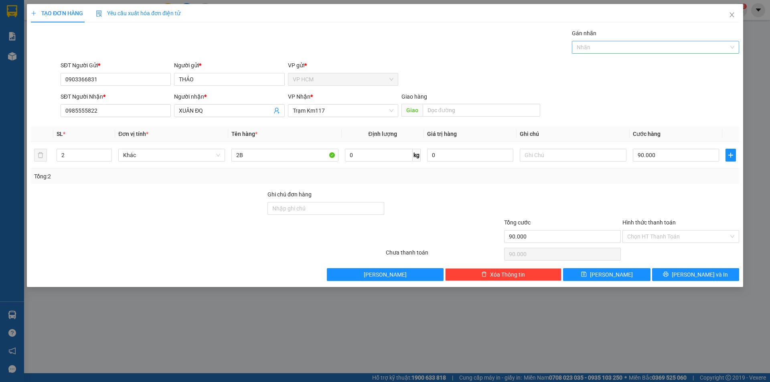
click at [641, 47] on div at bounding box center [651, 47] width 155 height 10
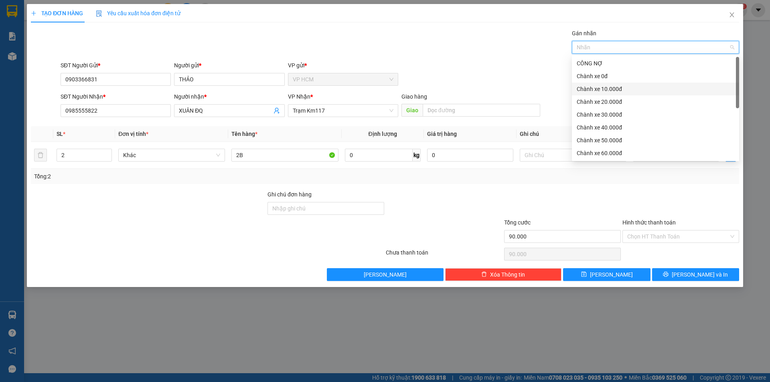
click at [619, 87] on div "Chành xe 10.000đ" at bounding box center [655, 89] width 158 height 9
click at [451, 44] on div "Gán nhãn Chành xe 10.000đ" at bounding box center [400, 43] width 682 height 28
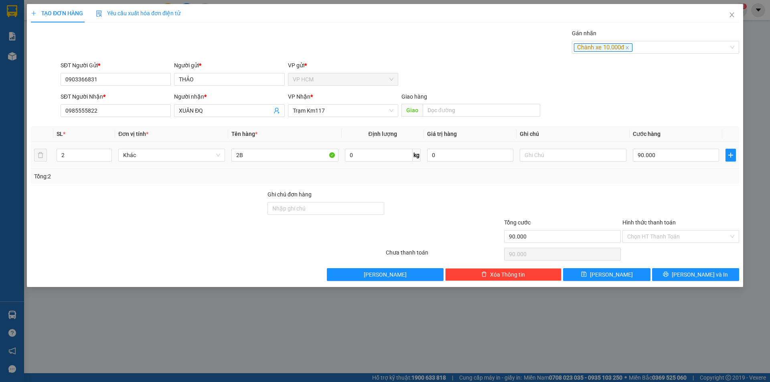
click at [666, 146] on td "90.000" at bounding box center [675, 155] width 93 height 27
click at [663, 159] on input "90.000" at bounding box center [676, 155] width 86 height 13
click at [663, 158] on input "90.000" at bounding box center [676, 155] width 86 height 13
type input "900.005"
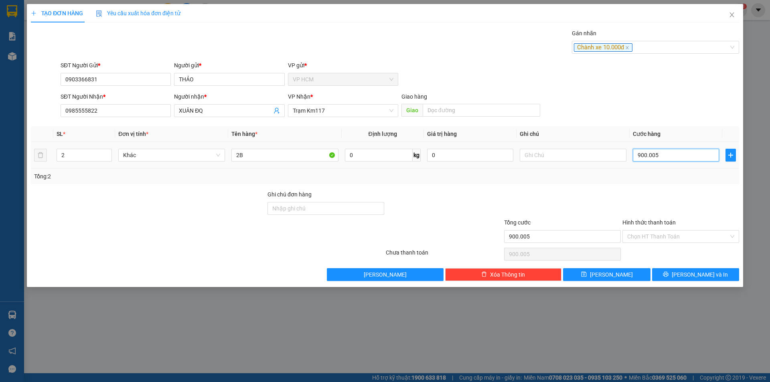
type input "9.000.050"
type input "9.000.000"
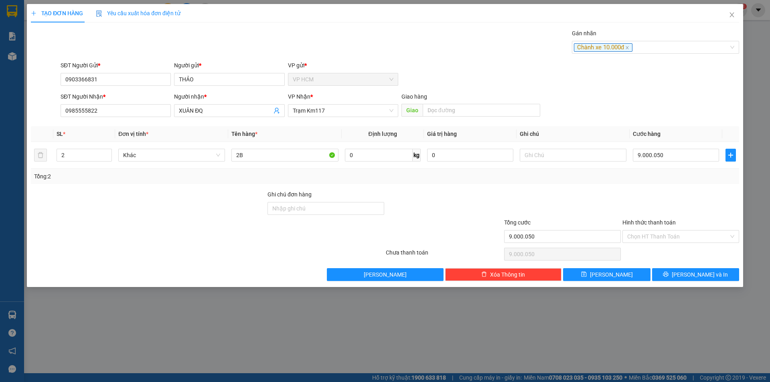
type input "9.000.000"
click at [662, 206] on div at bounding box center [680, 204] width 118 height 28
click at [664, 148] on div "9.000.000" at bounding box center [676, 155] width 86 height 16
click at [664, 153] on input "9.000.000" at bounding box center [676, 155] width 86 height 13
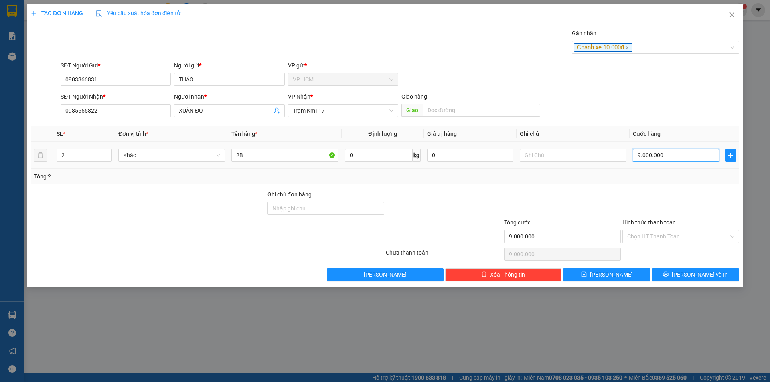
type input "5"
type input "50"
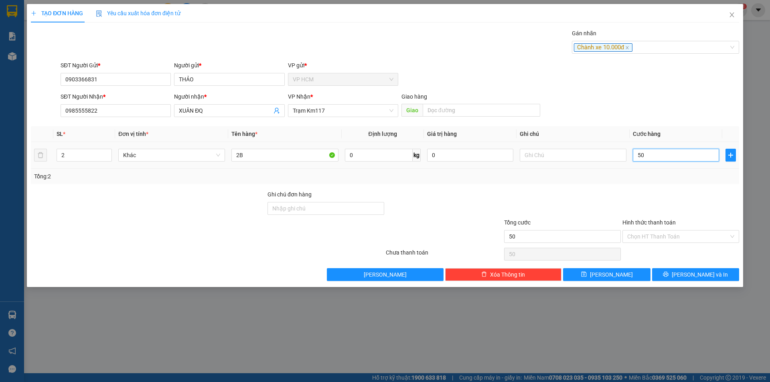
type input "50"
type input "50.000"
click at [651, 204] on div at bounding box center [680, 204] width 118 height 28
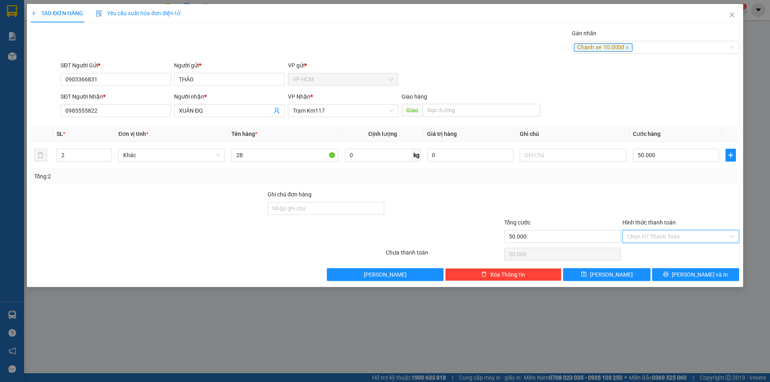
click at [656, 239] on input "Hình thức thanh toán" at bounding box center [677, 237] width 101 height 12
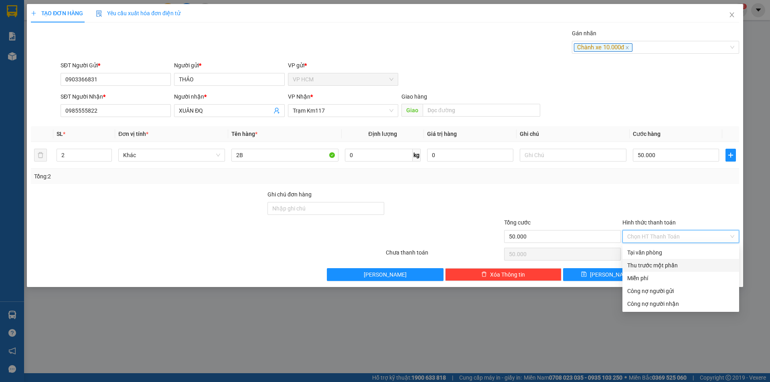
click at [650, 264] on div "Thu trước một phần" at bounding box center [680, 265] width 107 height 9
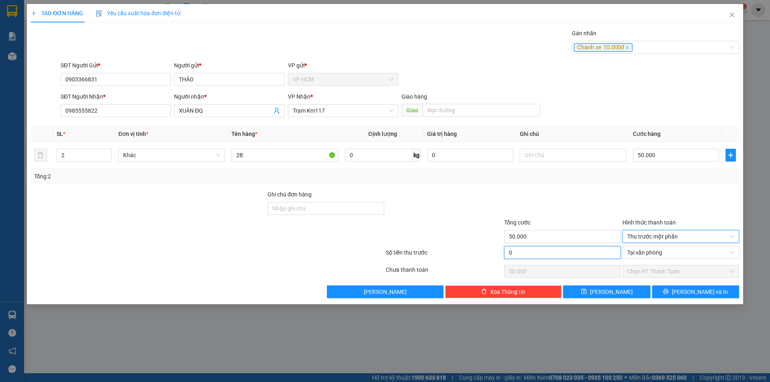
click at [579, 255] on input "0" at bounding box center [562, 252] width 117 height 13
type input "1"
type input "49.999"
type input "10"
type input "49.990"
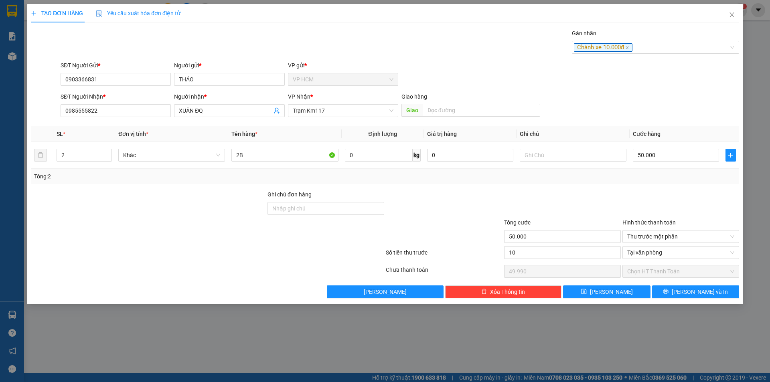
click at [585, 222] on div "Tổng cước" at bounding box center [562, 224] width 117 height 12
type input "10.000"
type input "40.000"
click at [653, 138] on th "Cước hàng" at bounding box center [675, 134] width 93 height 16
click at [656, 153] on input "50.000" at bounding box center [676, 155] width 86 height 13
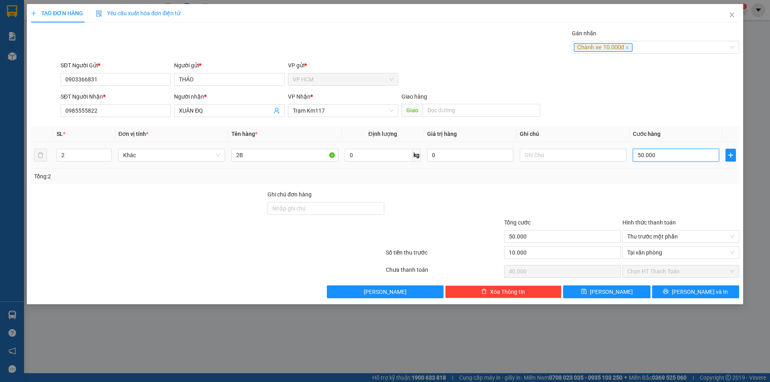
type input "4"
type input "-9.996"
type input "45"
type input "-9.955"
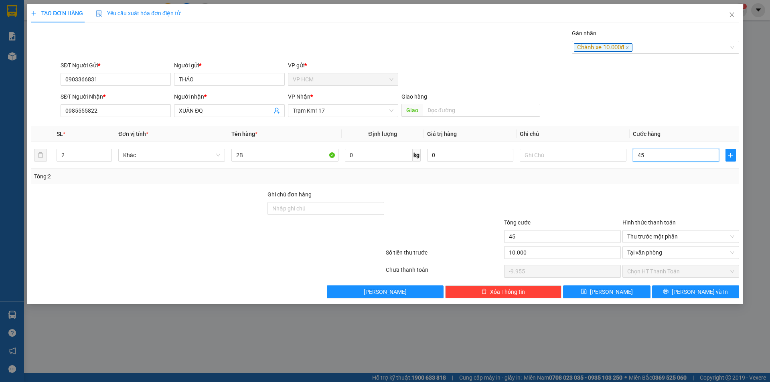
type input "45"
type input "45.000"
type input "35.000"
type input "45.000"
click at [514, 190] on div at bounding box center [562, 204] width 118 height 28
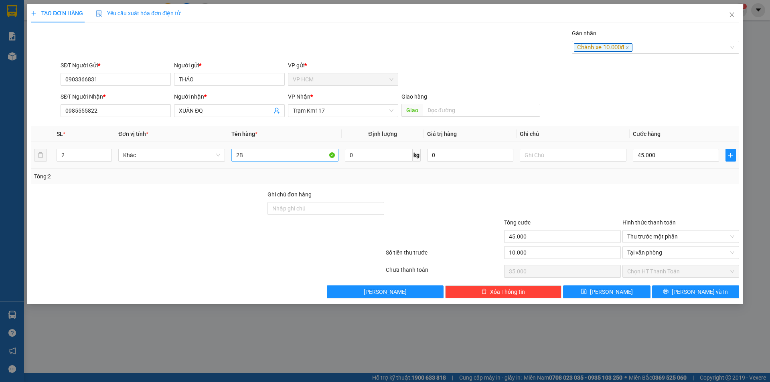
drag, startPoint x: 280, startPoint y: 161, endPoint x: 273, endPoint y: 156, distance: 8.3
click at [276, 158] on div "2B" at bounding box center [284, 155] width 107 height 16
click at [271, 155] on input "2B" at bounding box center [284, 155] width 107 height 13
click at [269, 155] on input "2B" at bounding box center [284, 155] width 107 height 13
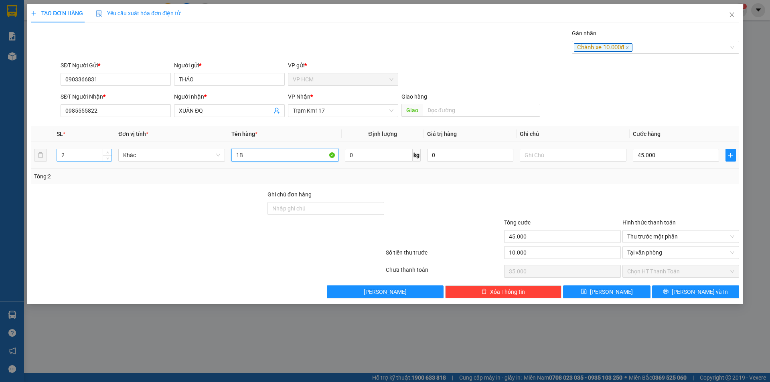
type input "1B"
click at [83, 151] on input "2" at bounding box center [84, 155] width 55 height 12
type input "1"
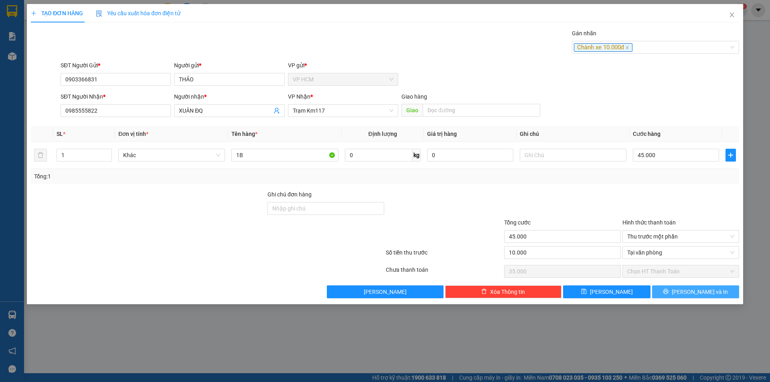
click at [676, 288] on button "[PERSON_NAME] và In" at bounding box center [695, 291] width 87 height 13
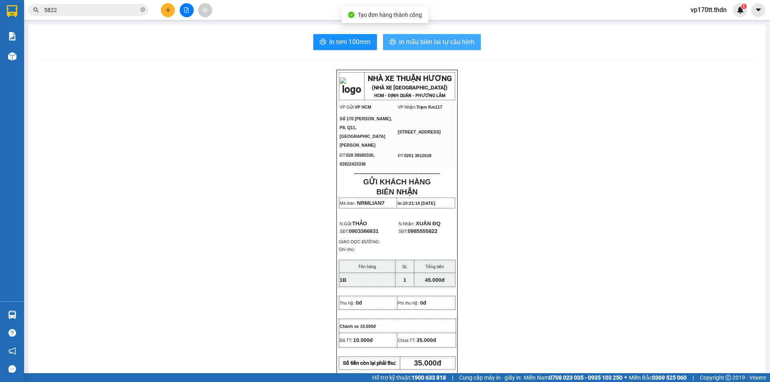
click at [437, 43] on span "In mẫu biên lai tự cấu hình" at bounding box center [436, 42] width 75 height 10
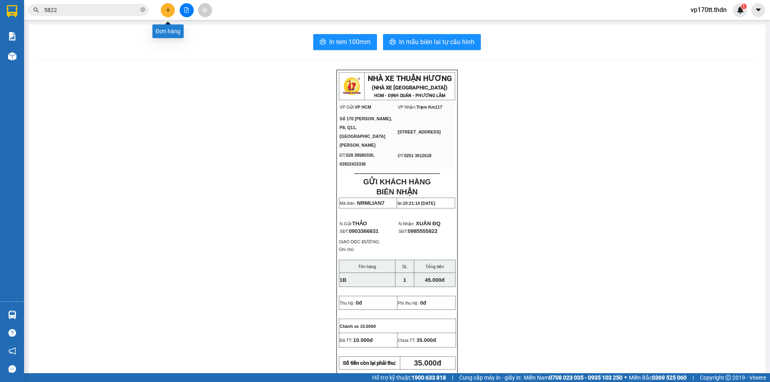
click at [168, 13] on button at bounding box center [168, 10] width 14 height 14
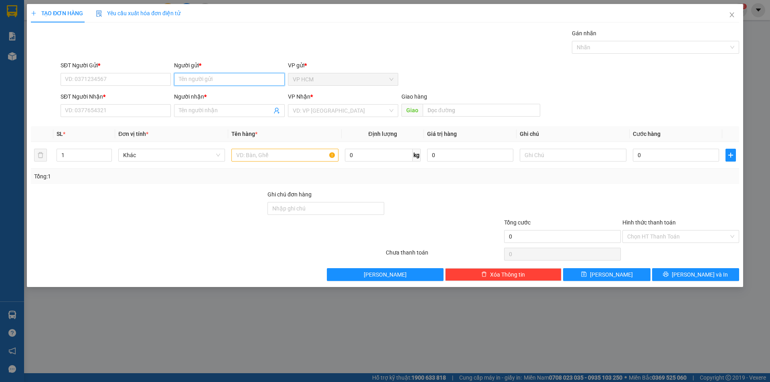
click at [224, 73] on input "Người gửi *" at bounding box center [229, 79] width 110 height 13
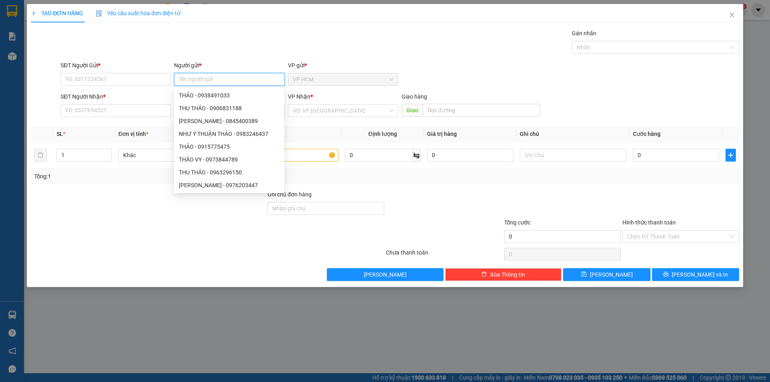
click at [223, 73] on input "Người gửi *" at bounding box center [229, 79] width 110 height 13
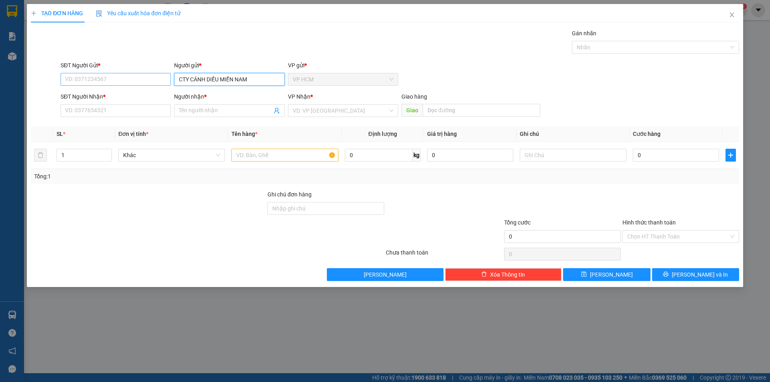
type input "CTY CÁNH DIỀU MIỀN NAM"
click at [96, 73] on input "SĐT Người Gửi *" at bounding box center [116, 79] width 110 height 13
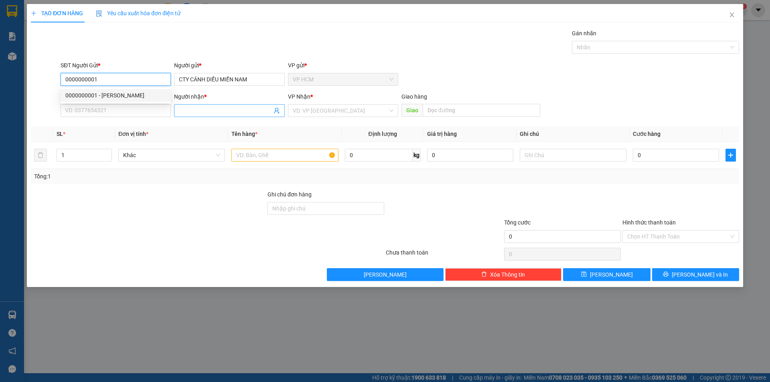
type input "0000000001"
click at [245, 108] on input "Người nhận *" at bounding box center [225, 110] width 93 height 9
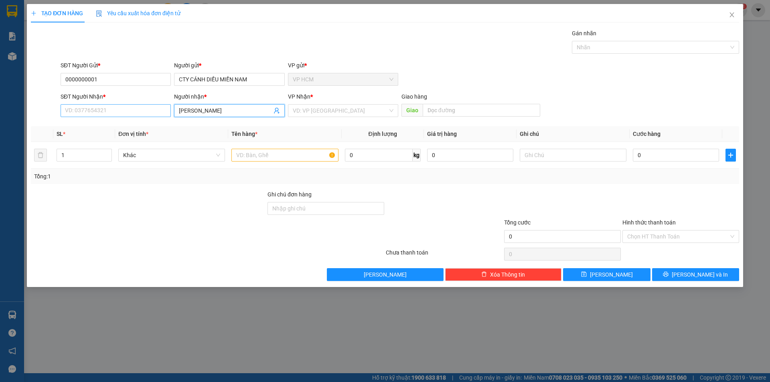
type input "[PERSON_NAME]"
click at [119, 111] on input "SĐT Người Nhận *" at bounding box center [116, 110] width 110 height 13
type input "0909813207"
drag, startPoint x: 74, startPoint y: 158, endPoint x: 12, endPoint y: 161, distance: 61.8
click at [12, 161] on div "TẠO ĐƠN HÀNG Yêu cầu xuất hóa đơn điện tử Transit Pickup Surcharge Ids Transit …" at bounding box center [385, 191] width 770 height 382
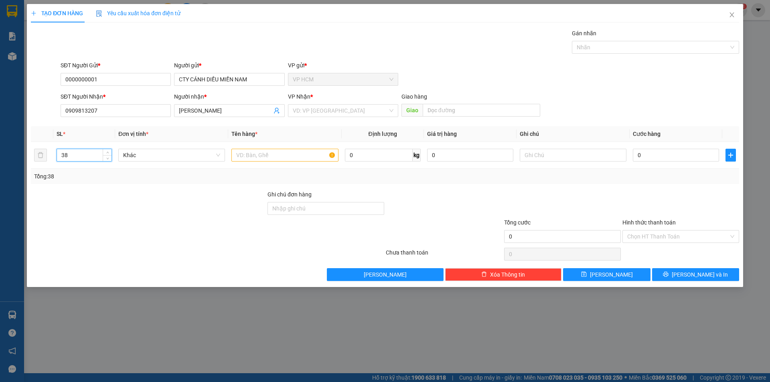
type input "38"
type input "38T"
drag, startPoint x: 303, startPoint y: 115, endPoint x: 318, endPoint y: 195, distance: 81.5
click at [304, 115] on input "search" at bounding box center [340, 111] width 95 height 12
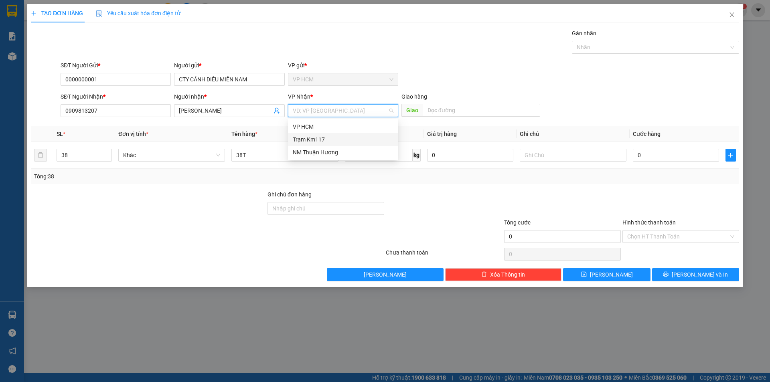
click at [327, 137] on div "Trạm Km117" at bounding box center [343, 139] width 101 height 9
click at [506, 113] on input "text" at bounding box center [481, 110] width 117 height 13
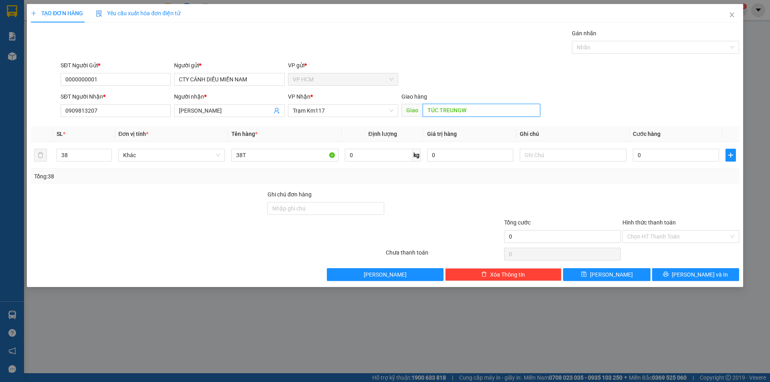
click at [506, 113] on input "TÚC TREUNGW" at bounding box center [481, 110] width 117 height 13
type input "TÚC TRƯNG"
click at [600, 39] on div "Gán nhãn" at bounding box center [655, 35] width 167 height 12
click at [603, 47] on div at bounding box center [651, 47] width 155 height 10
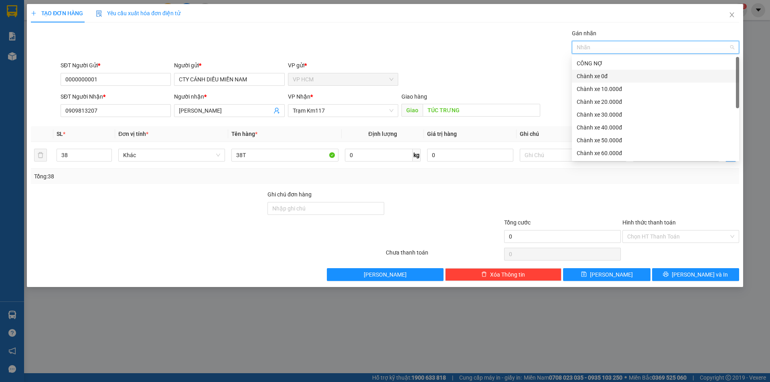
click at [597, 82] on div "Chành xe 0đ" at bounding box center [655, 76] width 167 height 13
click at [419, 56] on div "Gán nhãn Chành xe 0đ" at bounding box center [400, 43] width 682 height 28
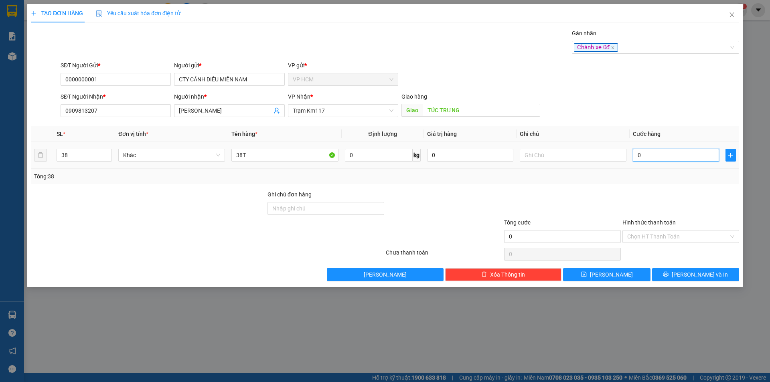
click at [647, 161] on input "0" at bounding box center [676, 155] width 86 height 13
type input "5"
type input "57"
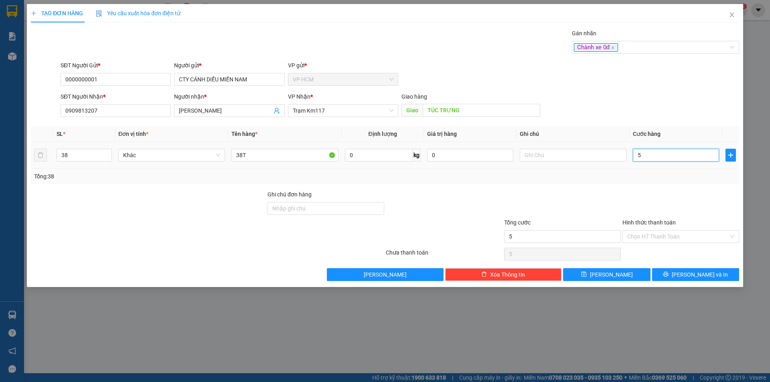
type input "57"
type input "570"
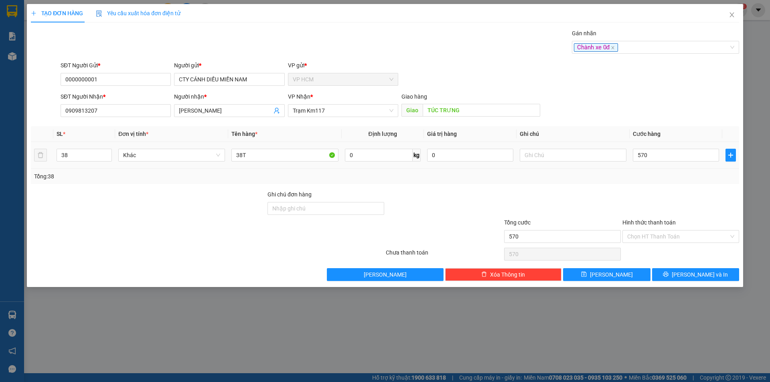
type input "570.000"
drag, startPoint x: 664, startPoint y: 183, endPoint x: 660, endPoint y: 240, distance: 57.5
click at [664, 183] on div "Tổng: 38" at bounding box center [385, 176] width 708 height 15
click at [661, 241] on input "Hình thức thanh toán" at bounding box center [677, 237] width 101 height 12
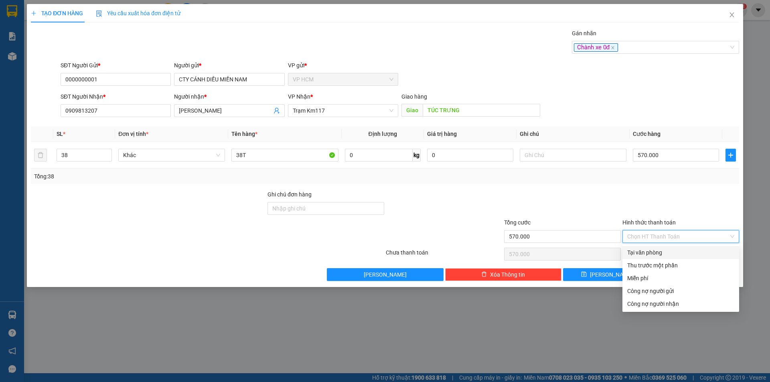
click at [664, 250] on div "Tại văn phòng" at bounding box center [680, 252] width 107 height 9
type input "0"
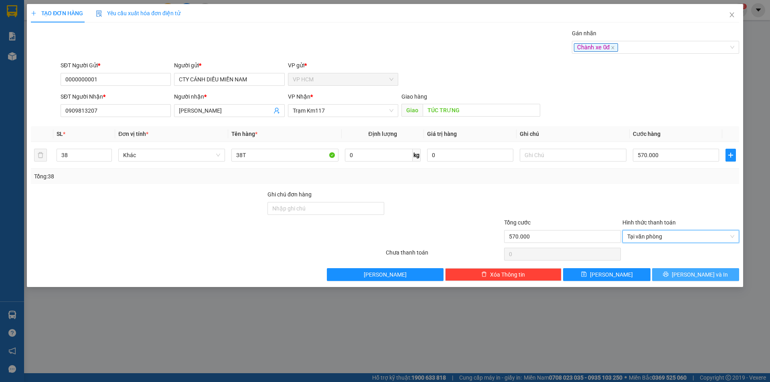
click at [668, 274] on icon "printer" at bounding box center [666, 274] width 6 height 6
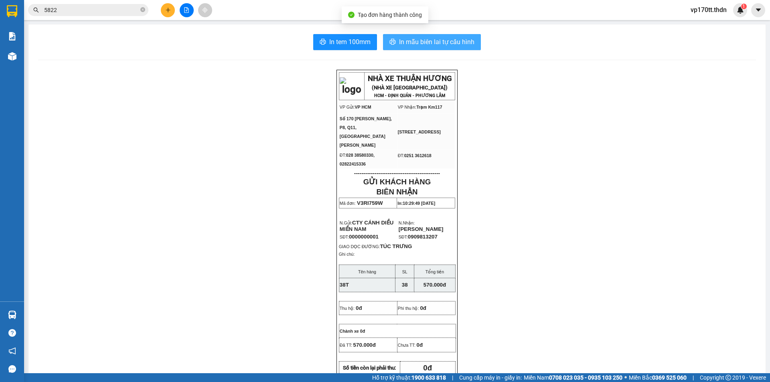
click at [419, 44] on span "In mẫu biên lai tự cấu hình" at bounding box center [436, 42] width 75 height 10
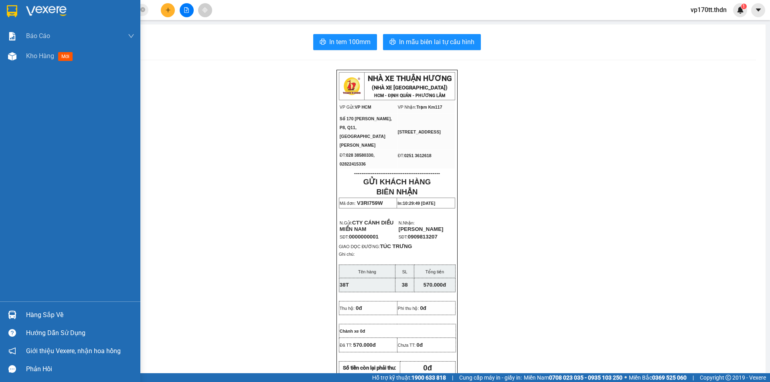
click at [9, 313] on img at bounding box center [12, 315] width 8 height 8
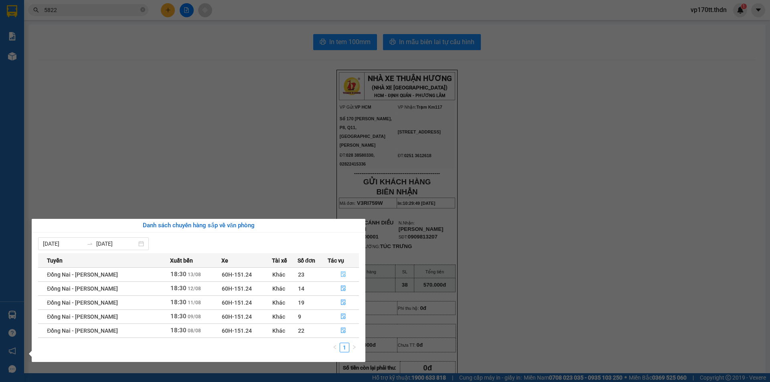
click at [347, 279] on button "button" at bounding box center [343, 274] width 31 height 13
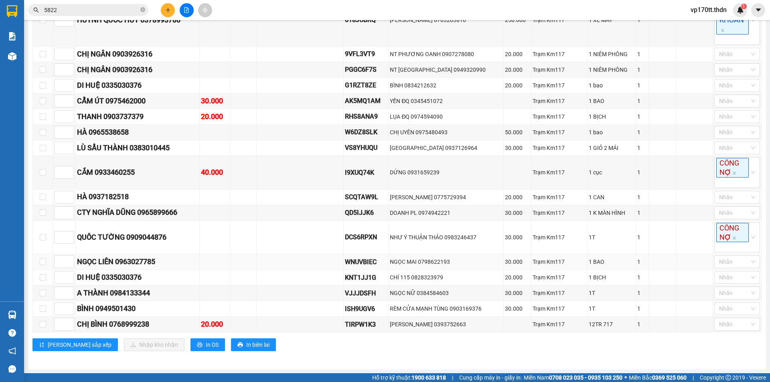
scroll to position [281, 0]
click at [115, 307] on div "BÌNH 0949501430" at bounding box center [137, 308] width 121 height 11
click at [209, 300] on td at bounding box center [215, 293] width 31 height 16
click at [176, 9] on div at bounding box center [186, 10] width 60 height 14
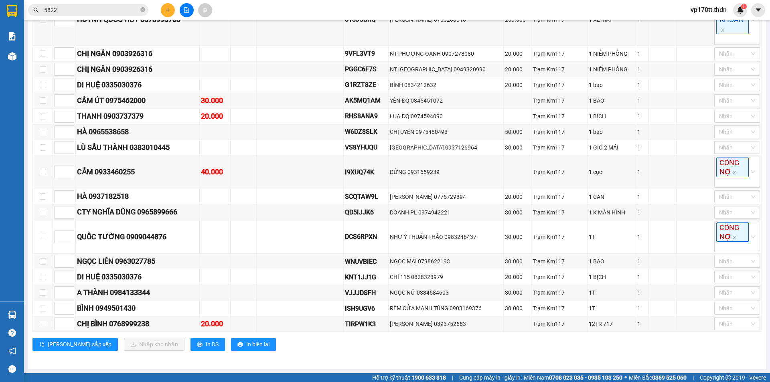
click at [168, 8] on icon "plus" at bounding box center [168, 10] width 6 height 6
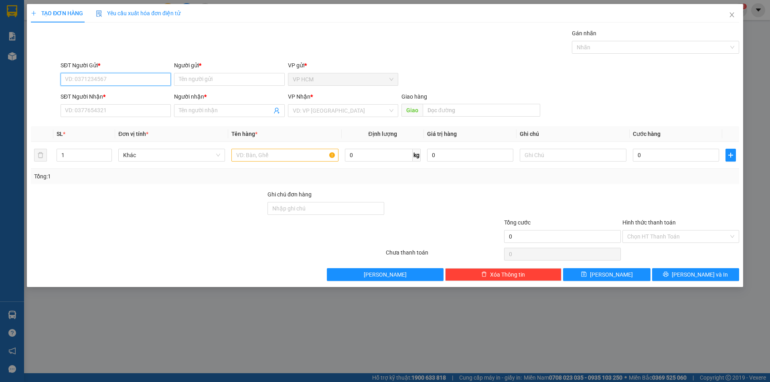
click at [136, 82] on input "SĐT Người Gửi *" at bounding box center [116, 79] width 110 height 13
type input "8656"
click at [122, 81] on input "8656" at bounding box center [116, 79] width 110 height 13
click at [728, 14] on span "Close" at bounding box center [731, 15] width 22 height 22
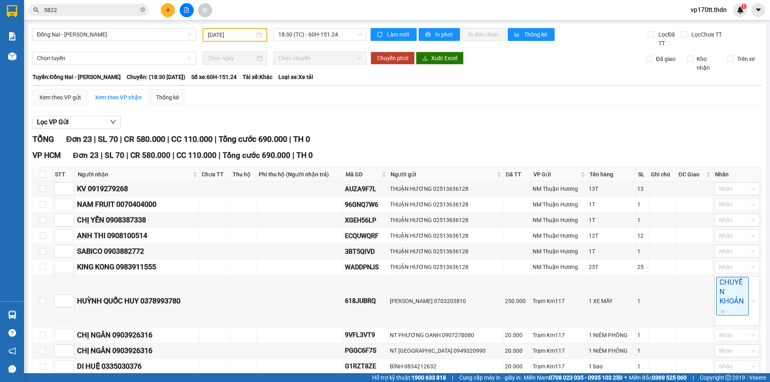
click at [165, 18] on div "Kết quả tìm kiếm ( 74 ) Bộ lọc Ngày tạo đơn gần nhất Mã ĐH Trạng thái Món hàng …" at bounding box center [385, 10] width 770 height 20
click at [166, 12] on icon "plus" at bounding box center [168, 10] width 6 height 6
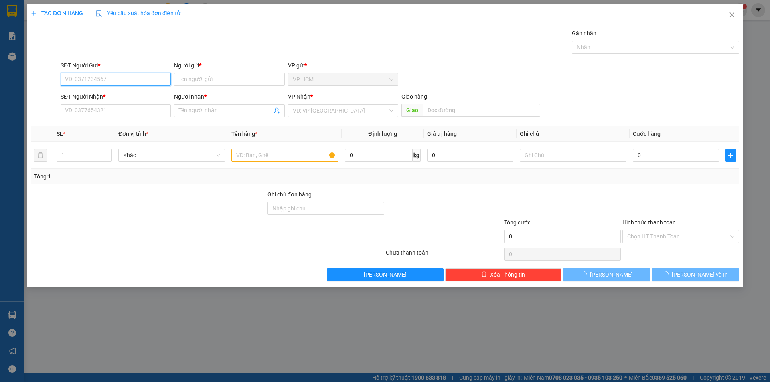
click at [119, 81] on input "SĐT Người Gửi *" at bounding box center [116, 79] width 110 height 13
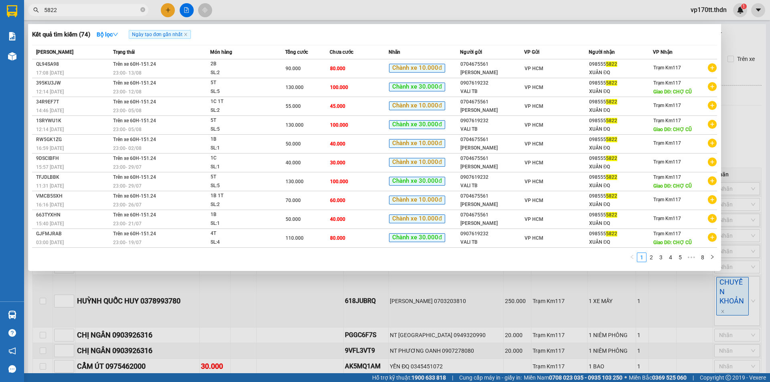
click at [81, 14] on input "5822" at bounding box center [91, 10] width 95 height 9
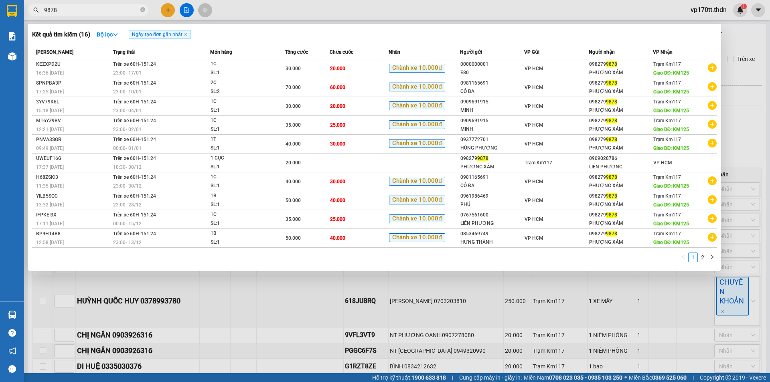
type input "9878"
click at [165, 9] on div at bounding box center [385, 191] width 770 height 382
click at [165, 9] on icon "plus" at bounding box center [168, 10] width 6 height 6
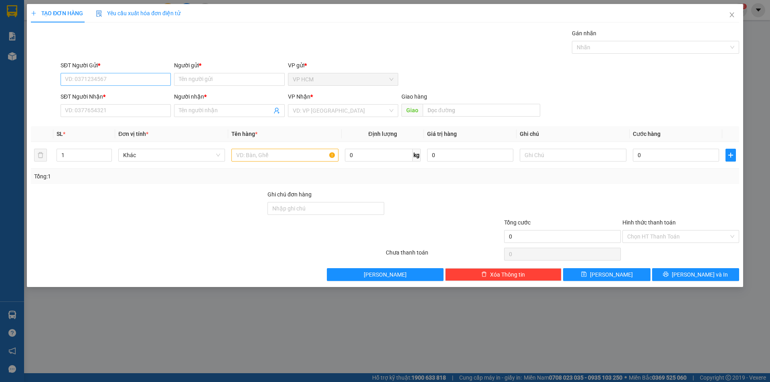
drag, startPoint x: 86, startPoint y: 67, endPoint x: 88, endPoint y: 75, distance: 8.8
click at [87, 68] on div "SĐT Người Gửi *" at bounding box center [116, 65] width 110 height 9
click at [87, 73] on input "SĐT Người Gửi *" at bounding box center [116, 79] width 110 height 13
click at [88, 75] on input "SĐT Người Gửi *" at bounding box center [116, 79] width 110 height 13
click at [119, 94] on div "0909791915 - [PERSON_NAME]" at bounding box center [115, 95] width 101 height 9
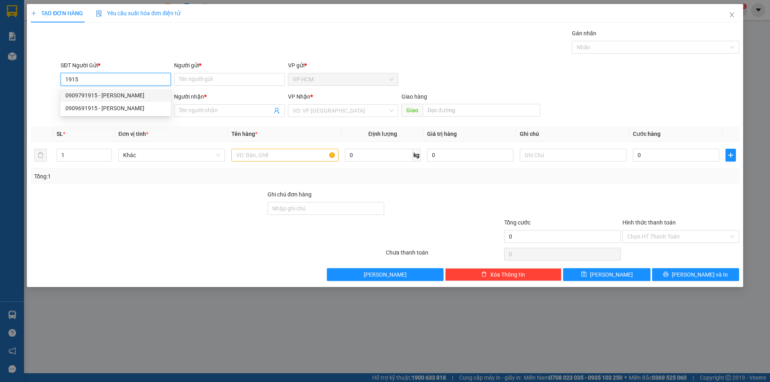
type input "0909791915"
type input "MINH"
type input "0985605425"
type input "TRANG ĐQ"
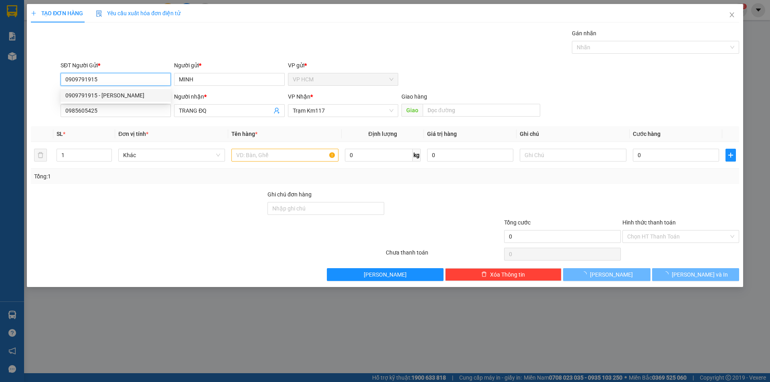
type input "50.000"
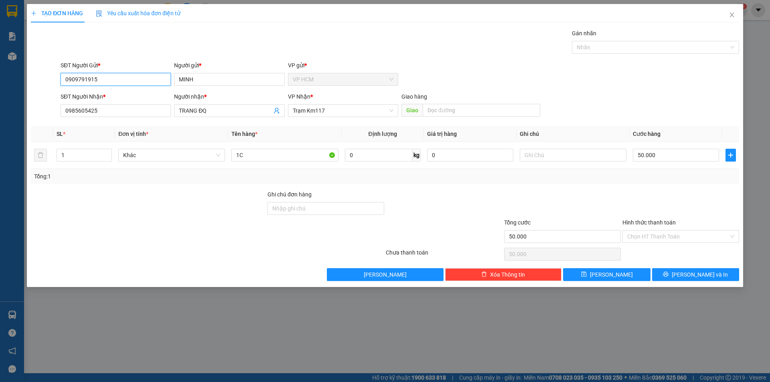
click at [120, 79] on input "0909791915" at bounding box center [116, 79] width 110 height 13
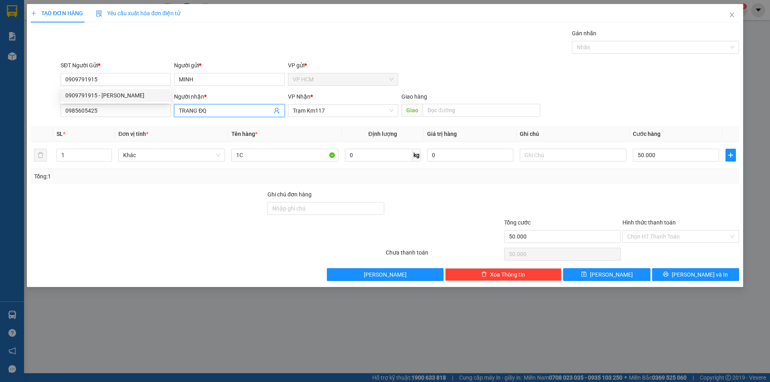
click at [273, 112] on span "TRANG ĐQ" at bounding box center [229, 110] width 110 height 13
click at [276, 112] on icon "user-add" at bounding box center [276, 110] width 6 height 6
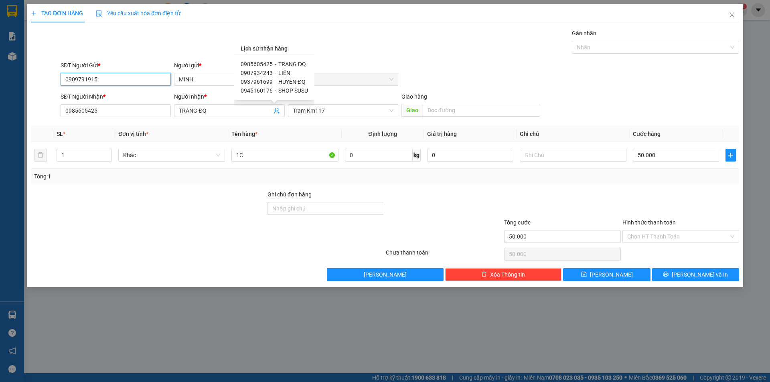
click at [109, 75] on input "0909791915" at bounding box center [116, 79] width 110 height 13
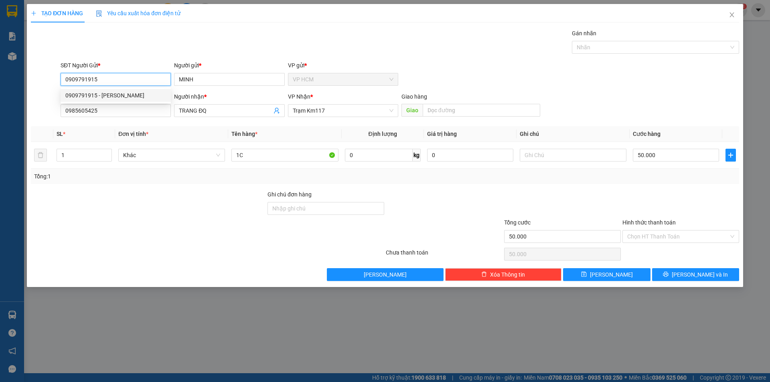
click at [127, 77] on input "0909791915" at bounding box center [116, 79] width 110 height 13
click at [118, 110] on div "0909691915 - [PERSON_NAME]" at bounding box center [115, 108] width 101 height 9
type input "0909691915"
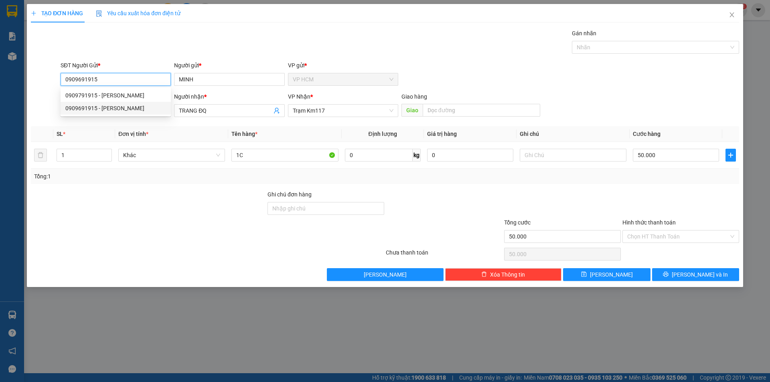
type input "70.000"
type input "0909691915"
click at [277, 111] on icon "user-add" at bounding box center [276, 111] width 5 height 6
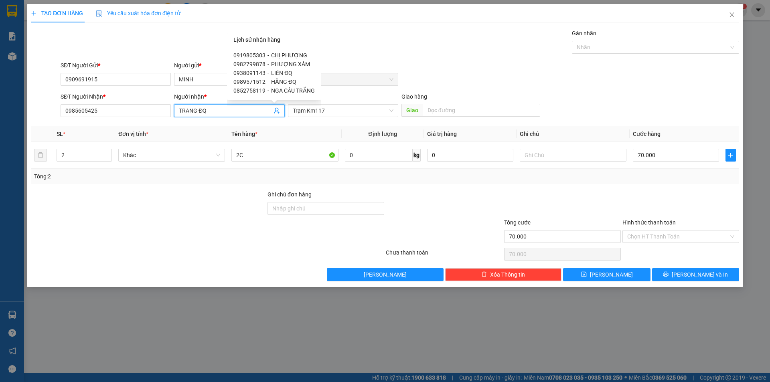
click at [287, 62] on span "PHƯỢNG XÁM" at bounding box center [290, 64] width 39 height 6
type input "0982799878"
type input "PHƯỢNG XÁM"
type input "KM125"
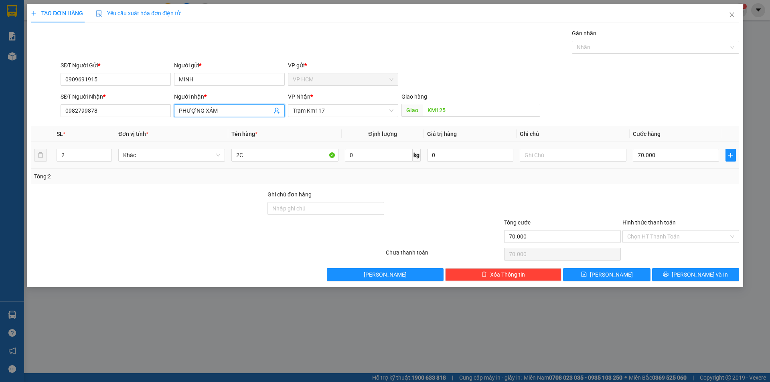
click at [305, 137] on th "Tên hàng *" at bounding box center [284, 134] width 113 height 16
drag, startPoint x: 295, startPoint y: 160, endPoint x: 73, endPoint y: 159, distance: 222.1
click at [69, 160] on tr "2 Khác 2C 0 kg 0 70.000" at bounding box center [385, 155] width 708 height 27
click at [263, 148] on div "1vc" at bounding box center [284, 155] width 107 height 16
click at [267, 156] on input "1vc" at bounding box center [284, 155] width 107 height 13
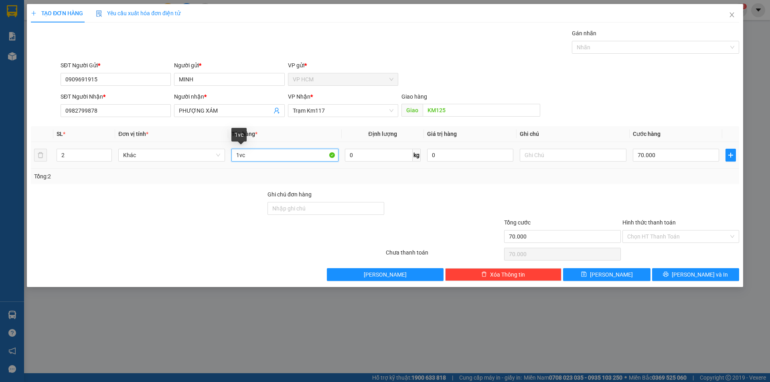
click at [267, 156] on input "1vc" at bounding box center [284, 155] width 107 height 13
type input "1C"
click at [97, 151] on input "2" at bounding box center [84, 155] width 55 height 12
type input "1"
click at [647, 46] on div at bounding box center [651, 47] width 155 height 10
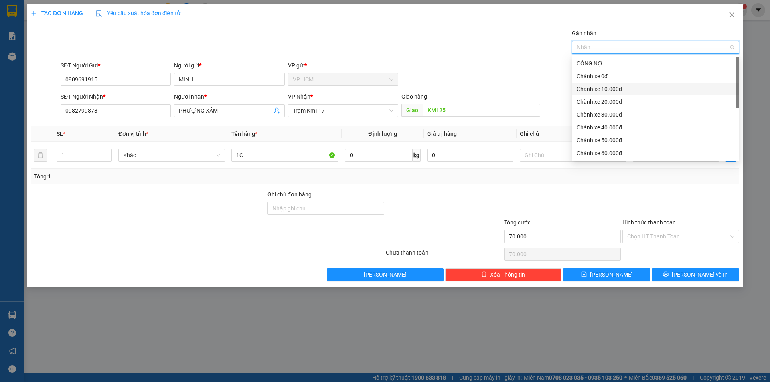
click at [606, 93] on div "Chành xe 10.000đ" at bounding box center [655, 89] width 158 height 9
click at [429, 49] on div "Gán nhãn Chành xe 10.000đ" at bounding box center [400, 43] width 682 height 28
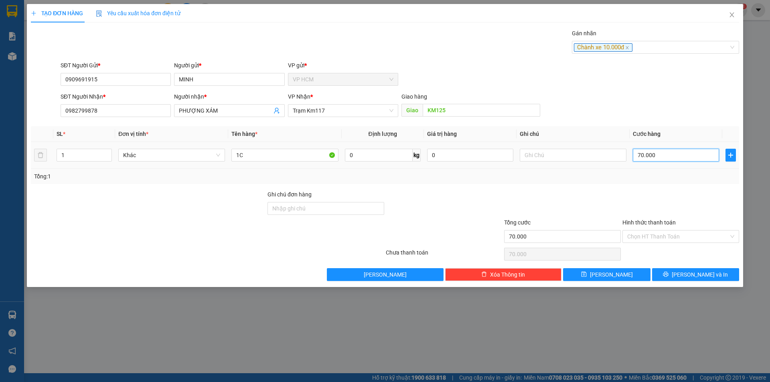
click at [686, 160] on input "70.000" at bounding box center [676, 155] width 86 height 13
type input "4"
type input "40"
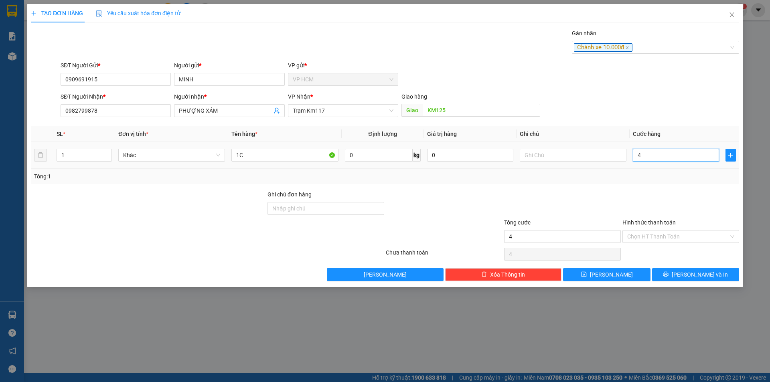
type input "40"
type input "40.000"
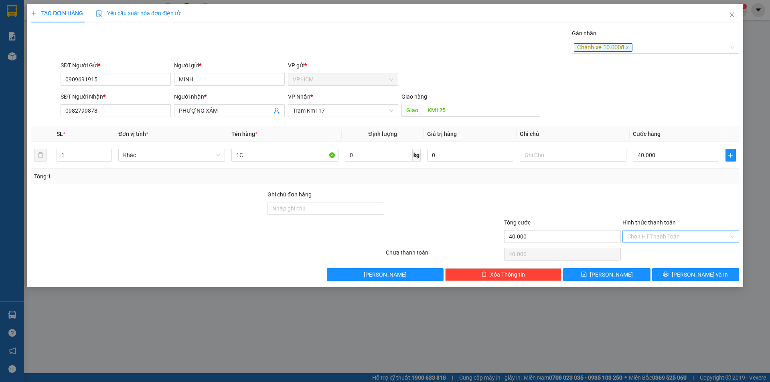
drag, startPoint x: 677, startPoint y: 179, endPoint x: 659, endPoint y: 231, distance: 55.1
click at [676, 183] on div "Tổng: 1" at bounding box center [385, 176] width 708 height 15
click at [659, 234] on input "Hình thức thanh toán" at bounding box center [677, 237] width 101 height 12
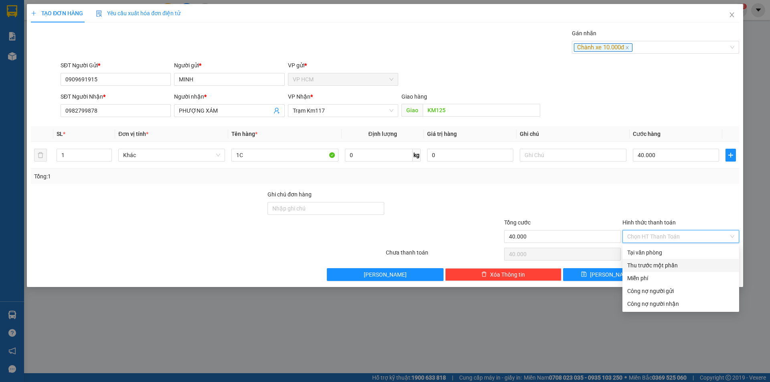
click at [645, 267] on div "Thu trước một phần" at bounding box center [680, 265] width 107 height 9
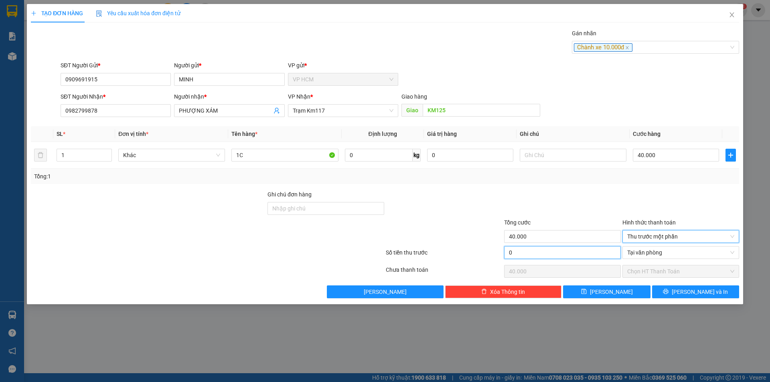
click at [533, 247] on input "0" at bounding box center [562, 252] width 117 height 13
type input "1"
type input "39.999"
type input "10"
type input "39.990"
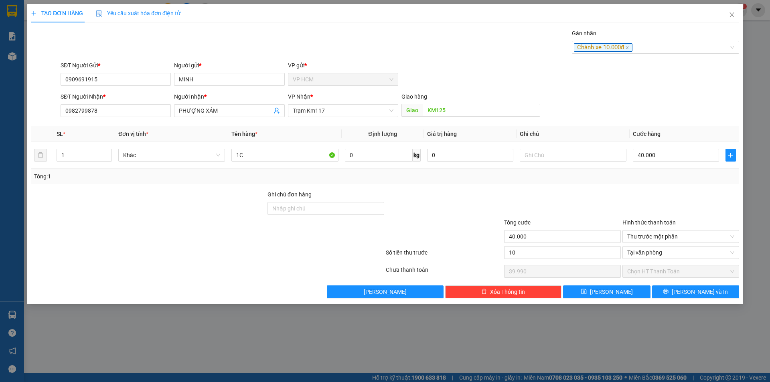
type input "10.000"
type input "30.000"
click at [571, 194] on div at bounding box center [562, 204] width 118 height 28
click at [662, 288] on button "[PERSON_NAME] và In" at bounding box center [695, 291] width 87 height 13
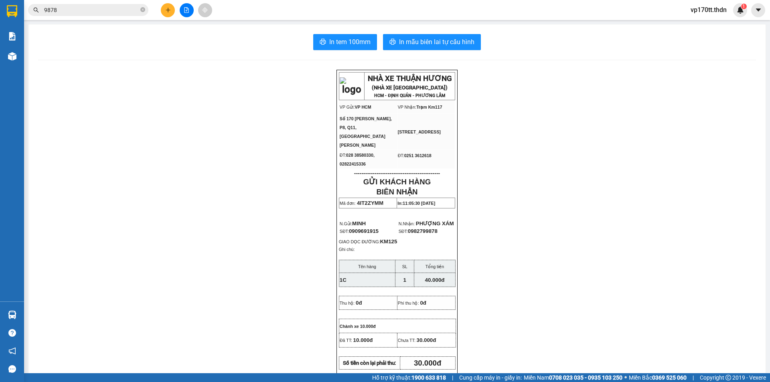
click at [420, 29] on div "In tem 100mm In mẫu biên lai tự cấu hình NHÀ XE THUẬN HƯƠNG (NHÀ XE [GEOGRAPHIC…" at bounding box center [396, 362] width 737 height 676
click at [427, 48] on button "In mẫu biên lai tự cấu hình" at bounding box center [432, 42] width 98 height 16
click at [133, 7] on input "9878" at bounding box center [91, 10] width 95 height 9
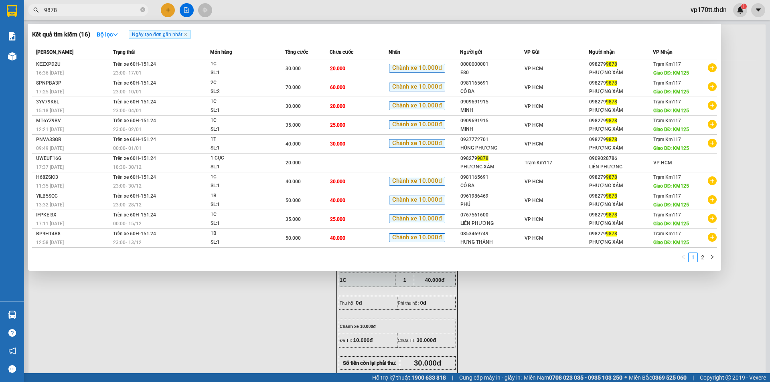
click at [133, 7] on input "9878" at bounding box center [91, 10] width 95 height 9
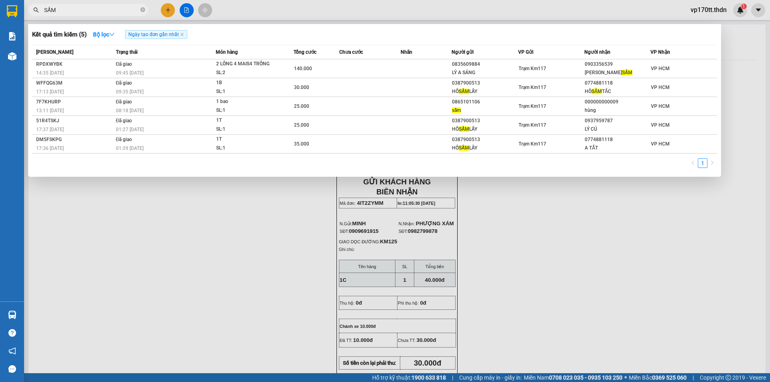
type input "SẤM"
click at [163, 10] on div at bounding box center [385, 191] width 770 height 382
click at [163, 10] on button at bounding box center [168, 10] width 14 height 14
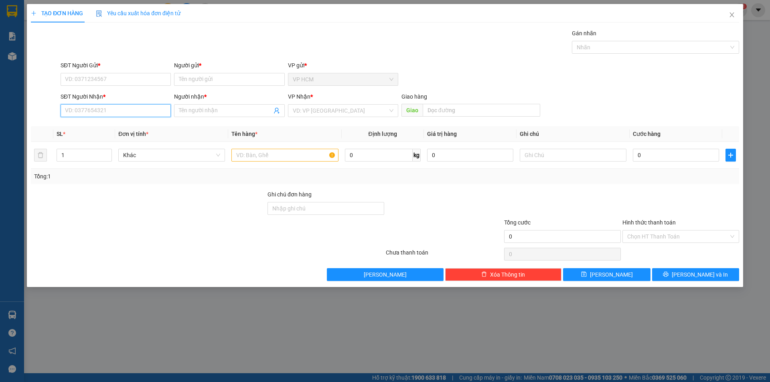
click at [140, 109] on input "SĐT Người Nhận *" at bounding box center [116, 110] width 110 height 13
click at [73, 114] on input "091726401" at bounding box center [116, 110] width 110 height 13
click at [76, 110] on input "091726401" at bounding box center [116, 110] width 110 height 13
click at [83, 110] on input "091726401" at bounding box center [116, 110] width 110 height 13
type input "0917265401"
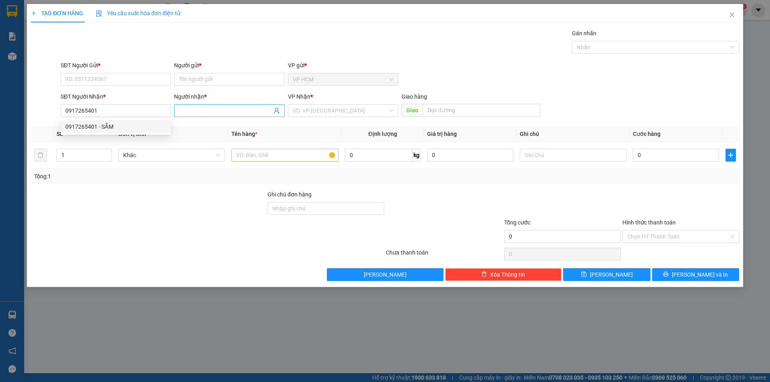
click at [210, 113] on input "Người nhận *" at bounding box center [225, 110] width 93 height 9
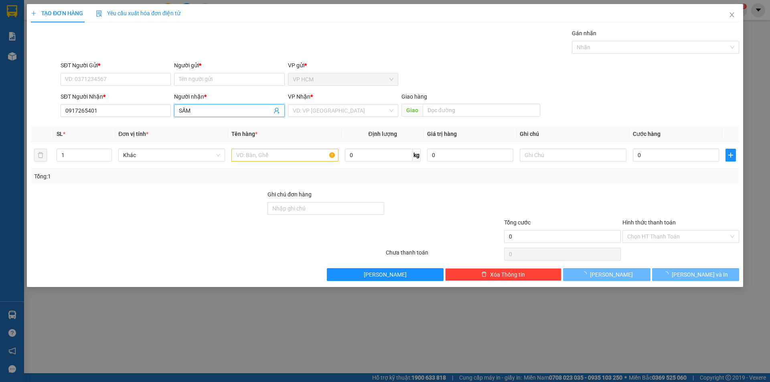
type input "SẤM"
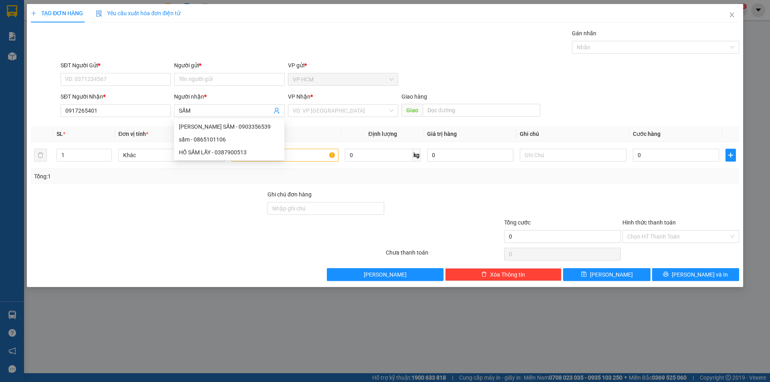
click at [152, 73] on div "SĐT Người Gửi *" at bounding box center [116, 67] width 110 height 12
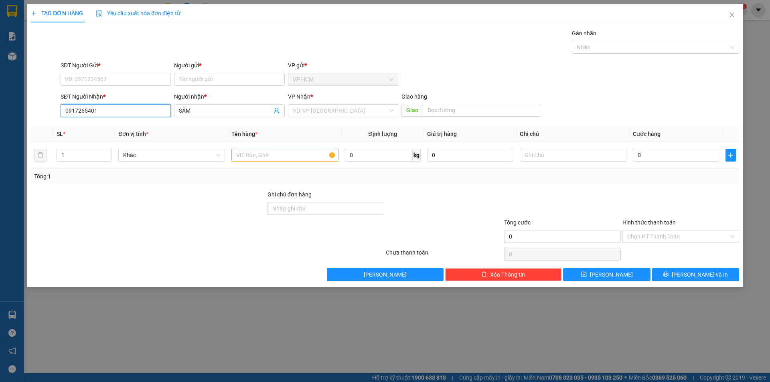
click at [125, 107] on input "0917265401" at bounding box center [116, 110] width 110 height 13
click at [121, 80] on input "SĐT Người Gửi *" at bounding box center [116, 79] width 110 height 13
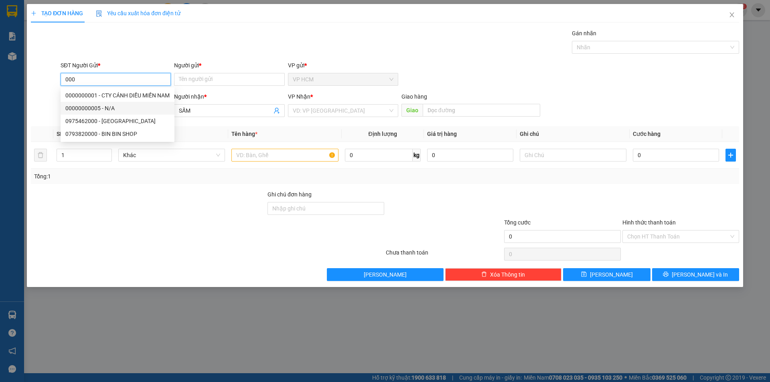
click at [109, 103] on div "00000000005 - N/A" at bounding box center [118, 108] width 114 height 13
type input "00000000005"
type input "N/A"
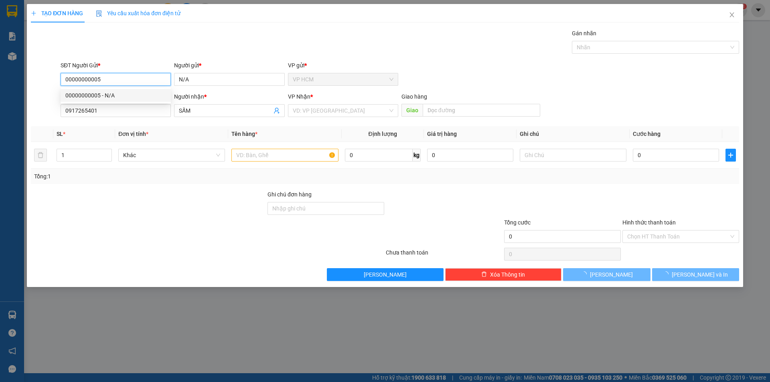
type input "110.000"
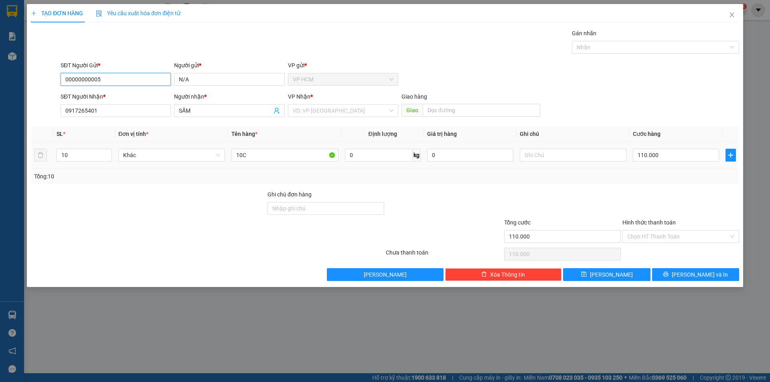
type input "00000000005"
click at [164, 203] on div at bounding box center [148, 204] width 237 height 28
drag, startPoint x: 82, startPoint y: 155, endPoint x: 4, endPoint y: 153, distance: 78.2
click at [0, 154] on div "TẠO ĐƠN HÀNG Yêu cầu xuất hóa đơn điện tử Transit Pickup Surcharge Ids Transit …" at bounding box center [385, 191] width 770 height 382
drag, startPoint x: 250, startPoint y: 158, endPoint x: 133, endPoint y: 161, distance: 116.3
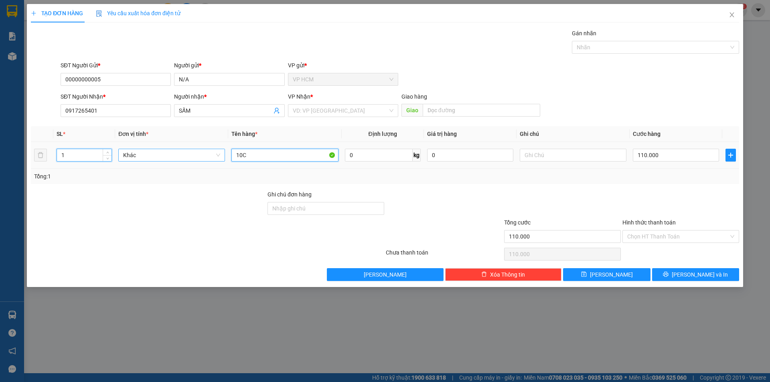
click at [147, 161] on tr "1 Khác 10C 0 kg 0 110.000" at bounding box center [385, 155] width 708 height 27
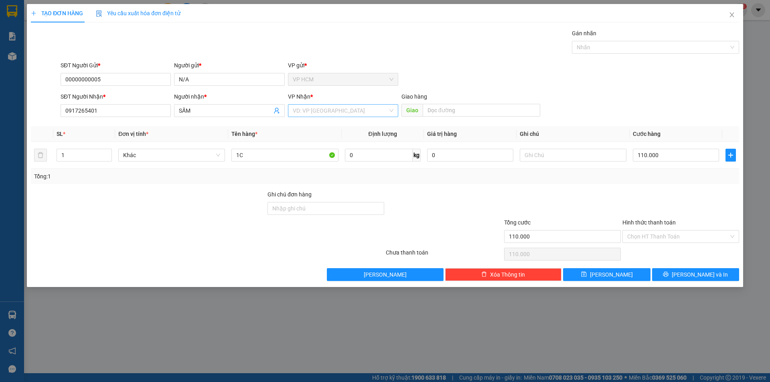
click at [369, 110] on input "search" at bounding box center [340, 111] width 95 height 12
drag, startPoint x: 311, startPoint y: 139, endPoint x: 636, endPoint y: 61, distance: 334.4
click at [312, 139] on div "Trạm Km117" at bounding box center [343, 139] width 101 height 9
click at [640, 49] on div at bounding box center [651, 47] width 155 height 10
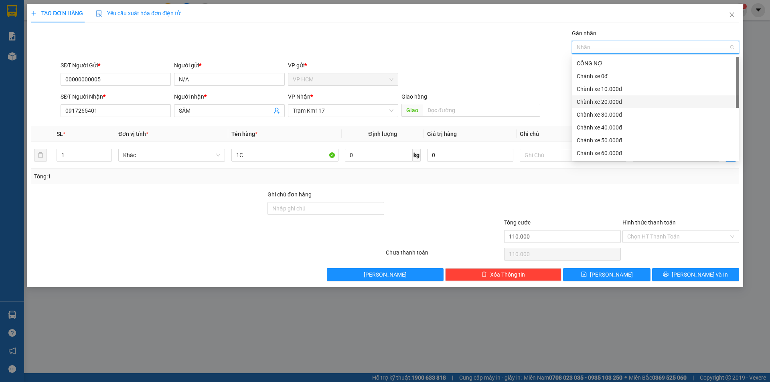
click at [609, 90] on div "Chành xe 10.000đ" at bounding box center [655, 89] width 158 height 9
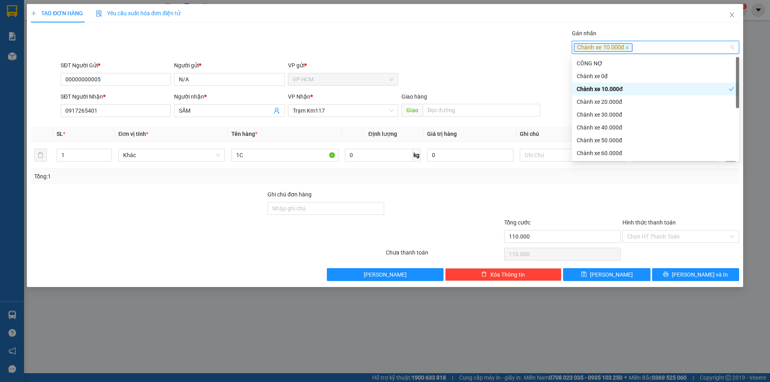
drag, startPoint x: 494, startPoint y: 63, endPoint x: 551, endPoint y: 120, distance: 81.1
click at [493, 63] on div "SĐT Người Gửi * 00000000005 Người gửi * N/A VP gửi * VP HCM" at bounding box center [400, 75] width 682 height 28
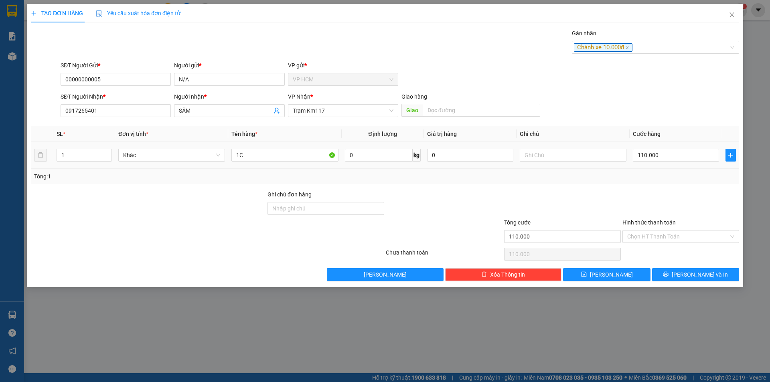
click at [698, 163] on td "110.000" at bounding box center [675, 155] width 93 height 27
click at [690, 151] on input "110.000" at bounding box center [676, 155] width 86 height 13
click at [673, 195] on div at bounding box center [680, 204] width 118 height 28
click at [670, 233] on input "Hình thức thanh toán" at bounding box center [677, 237] width 101 height 12
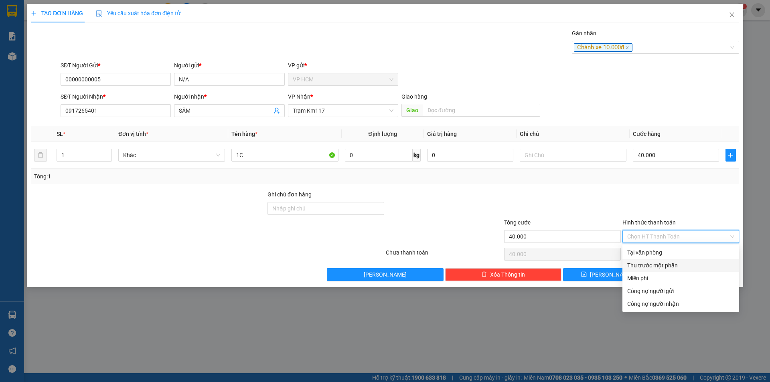
click at [659, 265] on div "Thu trước một phần" at bounding box center [680, 265] width 107 height 9
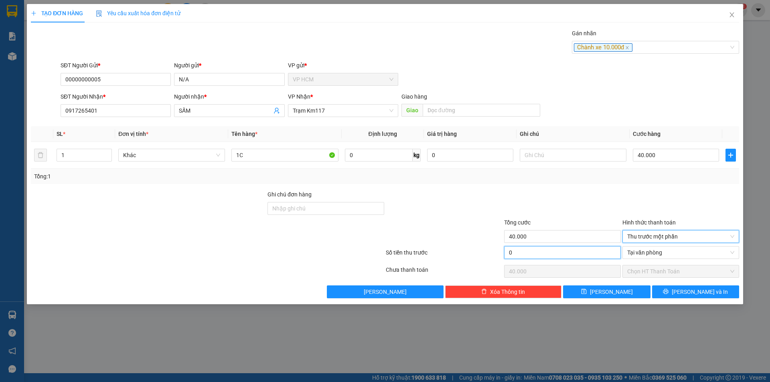
click at [540, 251] on input "0" at bounding box center [562, 252] width 117 height 13
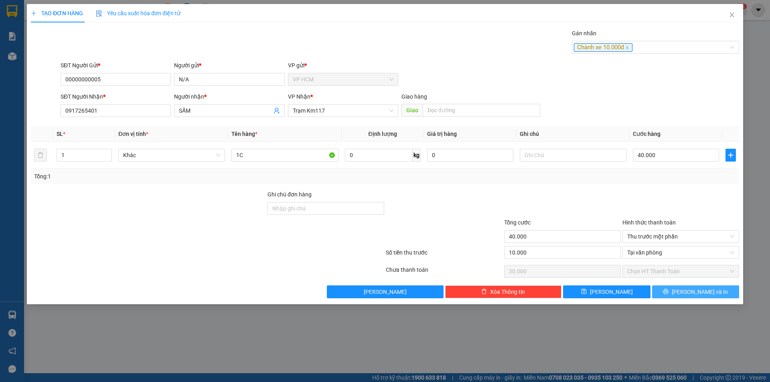
drag, startPoint x: 678, startPoint y: 290, endPoint x: 358, endPoint y: 166, distance: 343.6
click at [678, 289] on button "[PERSON_NAME] và In" at bounding box center [695, 291] width 87 height 13
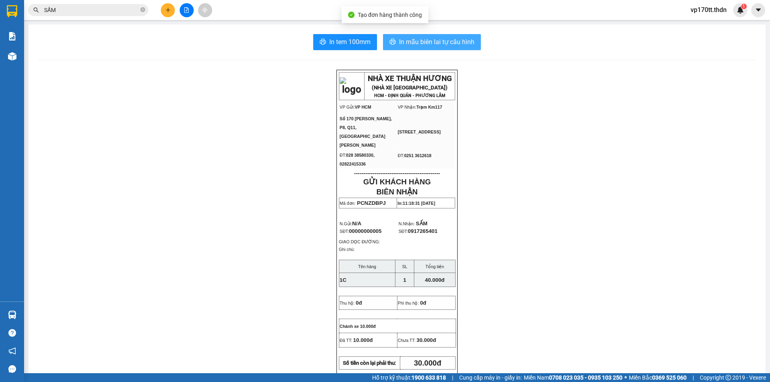
click at [441, 42] on span "In mẫu biên lai tự cấu hình" at bounding box center [436, 42] width 75 height 10
